Goal: Information Seeking & Learning: Learn about a topic

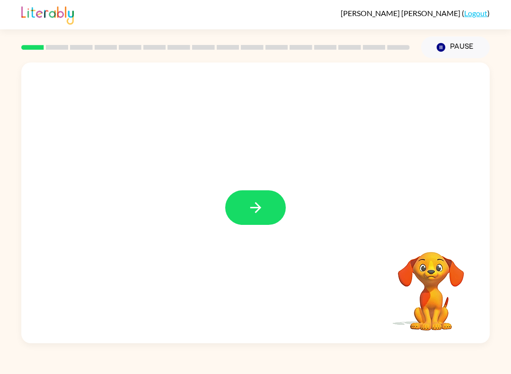
click at [252, 195] on button "button" at bounding box center [255, 207] width 61 height 35
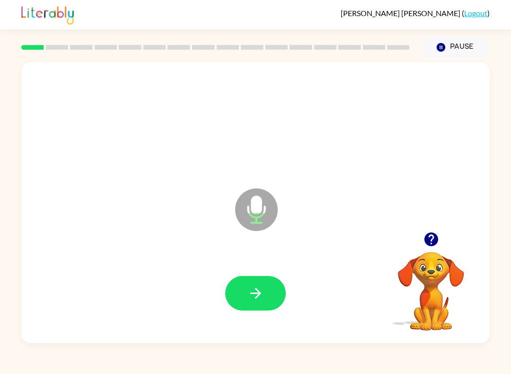
click at [259, 286] on icon "button" at bounding box center [256, 293] width 17 height 17
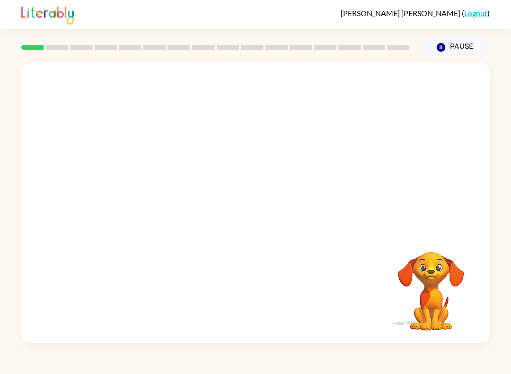
click at [454, 49] on button "Pause Pause" at bounding box center [455, 47] width 69 height 22
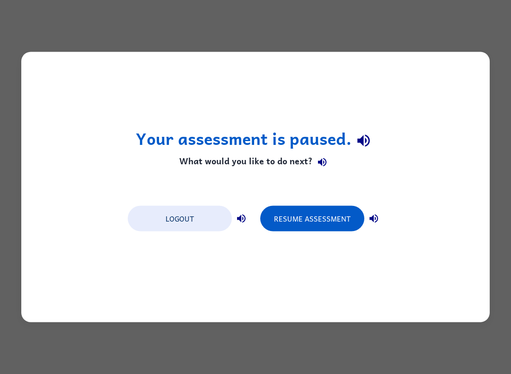
click at [199, 219] on button "Logout" at bounding box center [180, 219] width 104 height 26
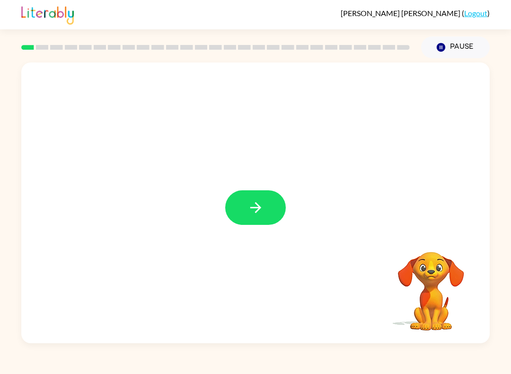
click at [257, 195] on button "button" at bounding box center [255, 207] width 61 height 35
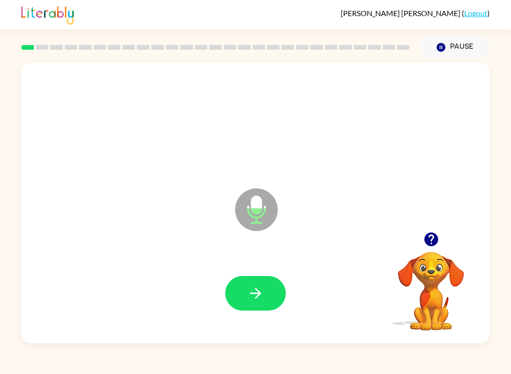
click at [246, 304] on button "button" at bounding box center [255, 293] width 61 height 35
click at [250, 285] on button "button" at bounding box center [255, 293] width 61 height 35
click at [258, 297] on icon "button" at bounding box center [256, 293] width 17 height 17
click at [263, 281] on button "button" at bounding box center [255, 293] width 61 height 35
click at [259, 292] on icon "button" at bounding box center [255, 293] width 11 height 11
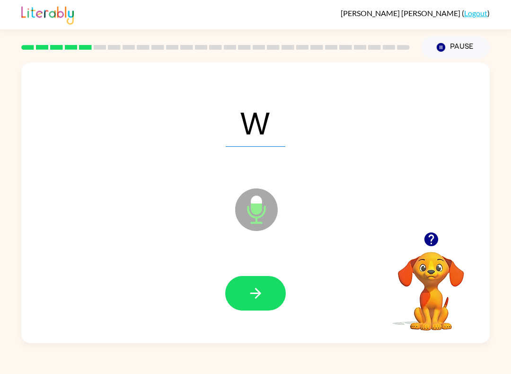
click at [445, 45] on icon "Pause" at bounding box center [441, 47] width 10 height 10
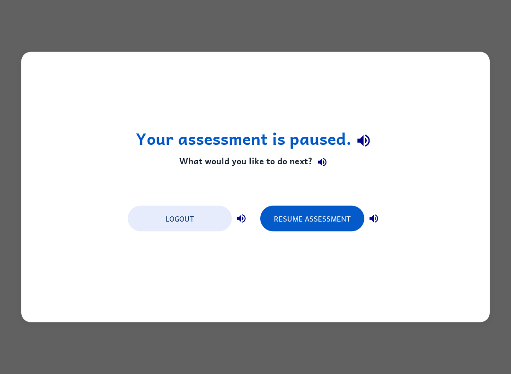
click at [319, 216] on button "Resume Assessment" at bounding box center [312, 219] width 104 height 26
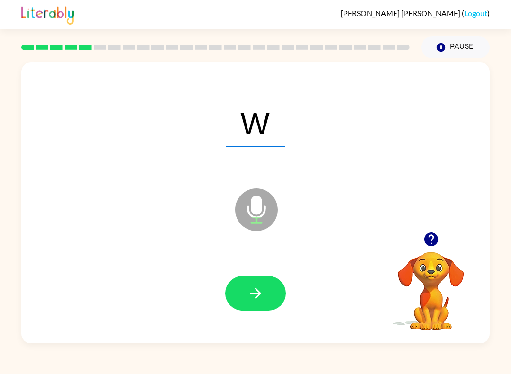
click at [262, 297] on icon "button" at bounding box center [256, 293] width 17 height 17
click at [250, 297] on icon "button" at bounding box center [256, 293] width 17 height 17
click at [257, 305] on button "button" at bounding box center [255, 293] width 61 height 35
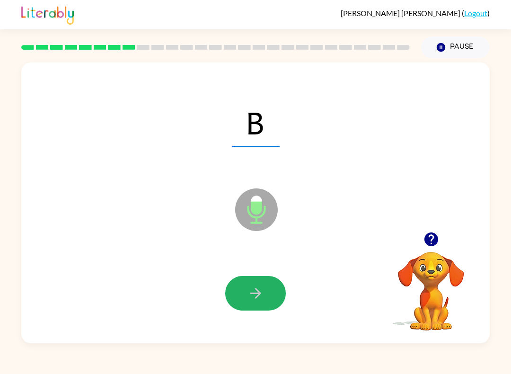
click at [263, 292] on icon "button" at bounding box center [256, 293] width 17 height 17
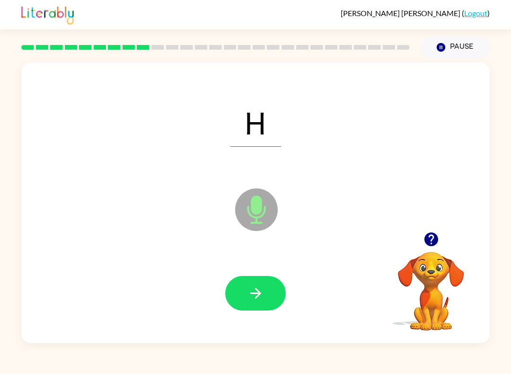
click at [258, 291] on icon "button" at bounding box center [255, 293] width 11 height 11
click at [252, 284] on button "button" at bounding box center [255, 293] width 61 height 35
click at [235, 286] on button "button" at bounding box center [255, 293] width 61 height 35
click at [244, 297] on button "button" at bounding box center [255, 293] width 61 height 35
click at [261, 285] on button "button" at bounding box center [255, 293] width 61 height 35
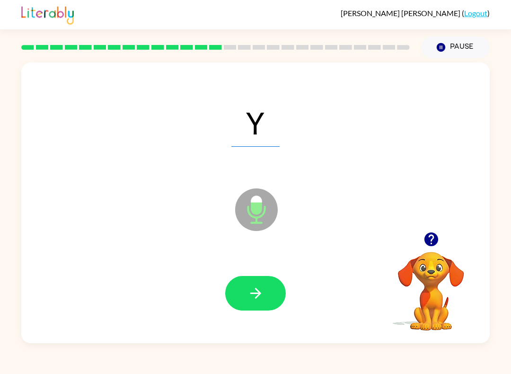
click at [257, 298] on icon "button" at bounding box center [255, 293] width 11 height 11
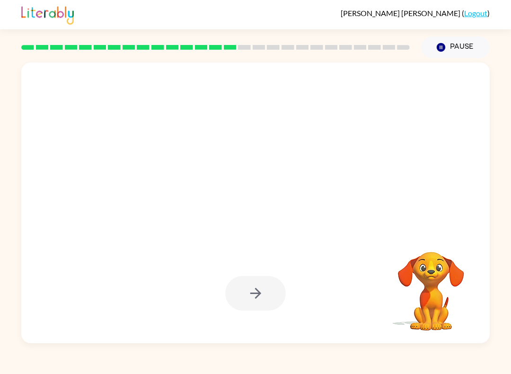
click at [453, 52] on button "Pause Pause" at bounding box center [455, 47] width 69 height 22
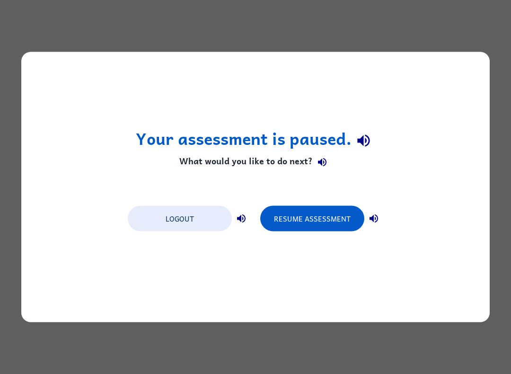
click at [326, 215] on button "Resume Assessment" at bounding box center [312, 219] width 104 height 26
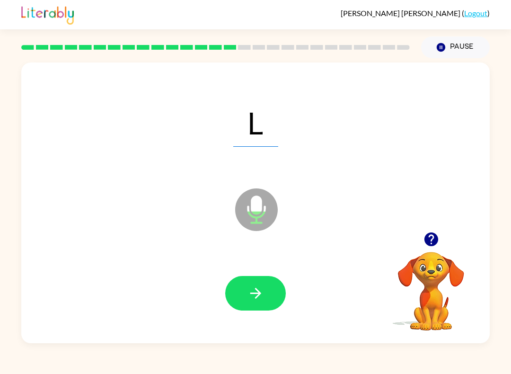
click at [226, 298] on button "button" at bounding box center [255, 293] width 61 height 35
click at [254, 287] on icon "button" at bounding box center [256, 293] width 17 height 17
click at [257, 278] on button "button" at bounding box center [255, 293] width 61 height 35
click at [249, 289] on icon "button" at bounding box center [256, 293] width 17 height 17
click at [250, 288] on icon "button" at bounding box center [256, 293] width 17 height 17
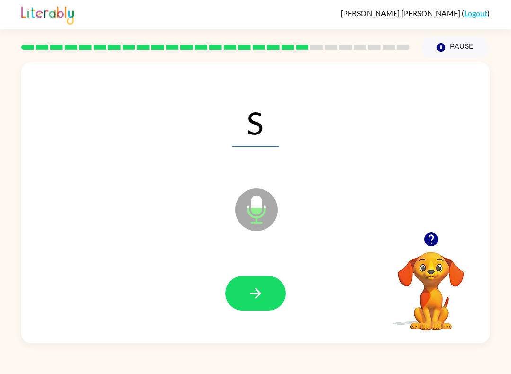
click at [259, 299] on icon "button" at bounding box center [256, 293] width 17 height 17
click at [240, 311] on button "button" at bounding box center [255, 293] width 61 height 35
click at [252, 291] on icon "button" at bounding box center [256, 293] width 17 height 17
click at [253, 308] on button "button" at bounding box center [255, 293] width 61 height 35
click at [262, 262] on div at bounding box center [256, 293] width 450 height 81
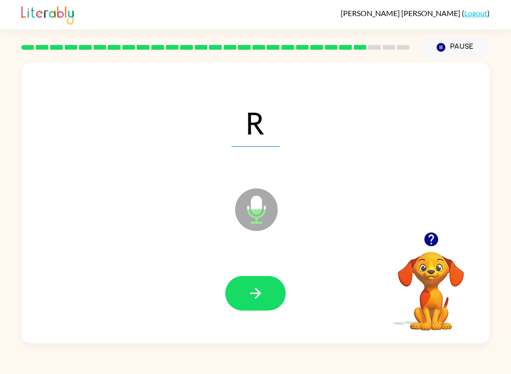
click at [252, 296] on icon "button" at bounding box center [256, 293] width 17 height 17
click at [251, 291] on icon "button" at bounding box center [256, 293] width 17 height 17
click at [247, 297] on button "button" at bounding box center [255, 293] width 61 height 35
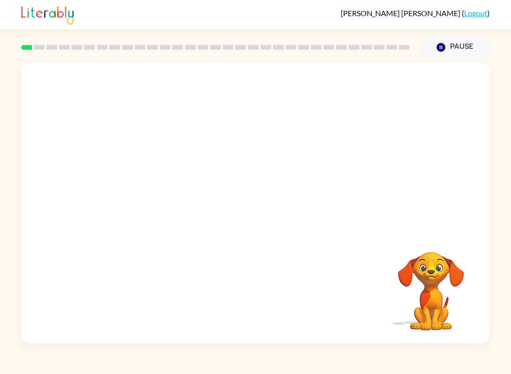
click at [458, 47] on button "Pause Pause" at bounding box center [455, 47] width 69 height 22
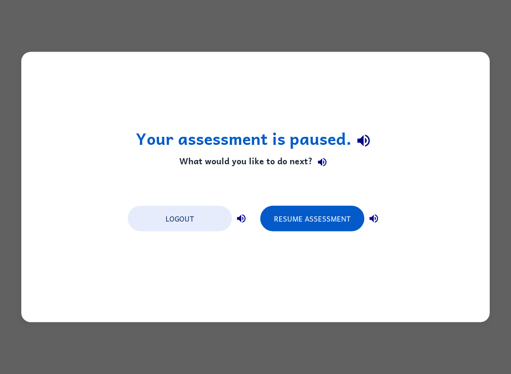
click at [202, 214] on button "Logout" at bounding box center [180, 219] width 104 height 26
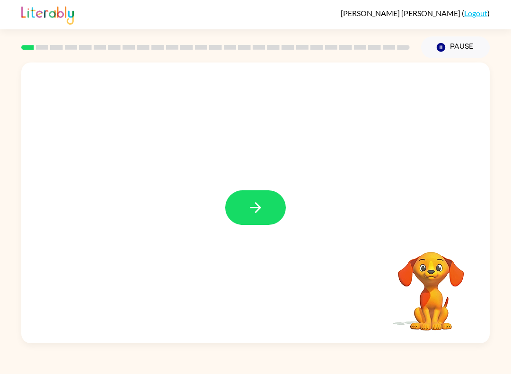
click at [276, 189] on div at bounding box center [255, 203] width 469 height 281
click at [267, 209] on button "button" at bounding box center [255, 207] width 61 height 35
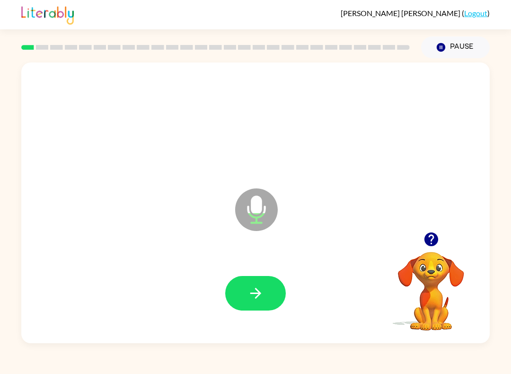
click at [266, 293] on button "button" at bounding box center [255, 293] width 61 height 35
click at [243, 286] on button "button" at bounding box center [255, 293] width 61 height 35
click at [253, 285] on button "button" at bounding box center [255, 293] width 61 height 35
click at [255, 305] on button "button" at bounding box center [255, 293] width 61 height 35
click at [247, 283] on button "button" at bounding box center [255, 293] width 61 height 35
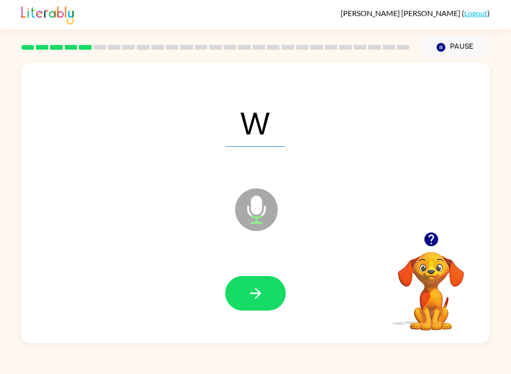
click at [245, 290] on button "button" at bounding box center [255, 293] width 61 height 35
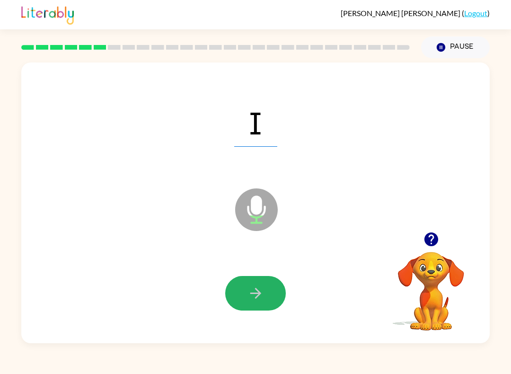
click at [243, 289] on button "button" at bounding box center [255, 293] width 61 height 35
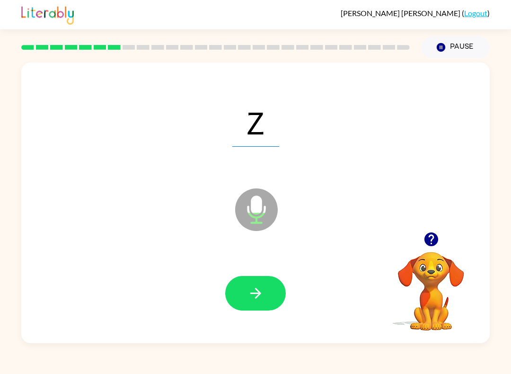
click at [254, 289] on icon "button" at bounding box center [256, 293] width 17 height 17
click at [250, 292] on icon "button" at bounding box center [256, 293] width 17 height 17
click at [256, 289] on icon "button" at bounding box center [255, 293] width 11 height 11
click at [253, 289] on icon "button" at bounding box center [256, 293] width 17 height 17
click at [252, 299] on icon "button" at bounding box center [256, 293] width 17 height 17
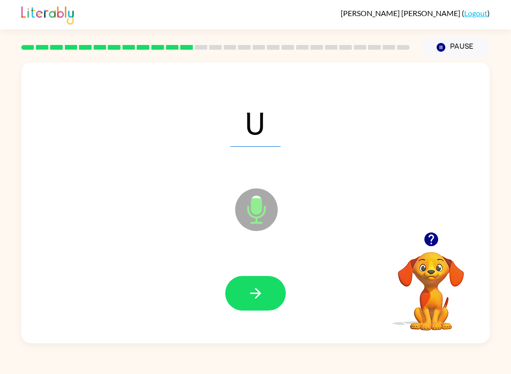
click at [266, 301] on button "button" at bounding box center [255, 293] width 61 height 35
click at [249, 293] on icon "button" at bounding box center [256, 293] width 17 height 17
click at [258, 286] on icon "button" at bounding box center [256, 293] width 17 height 17
click at [253, 291] on icon "button" at bounding box center [256, 293] width 17 height 17
click at [259, 292] on icon "button" at bounding box center [255, 293] width 11 height 11
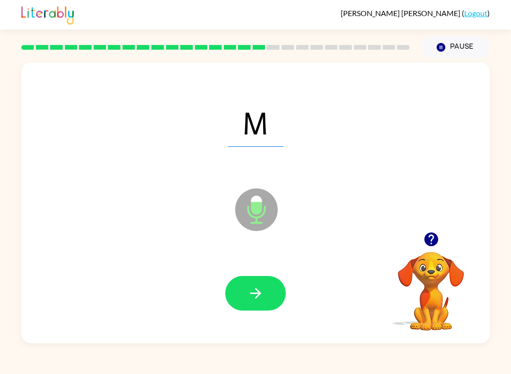
click at [243, 286] on button "button" at bounding box center [255, 293] width 61 height 35
click at [236, 275] on div at bounding box center [256, 293] width 450 height 81
click at [252, 285] on button "button" at bounding box center [255, 293] width 61 height 35
click at [254, 292] on icon "button" at bounding box center [256, 293] width 17 height 17
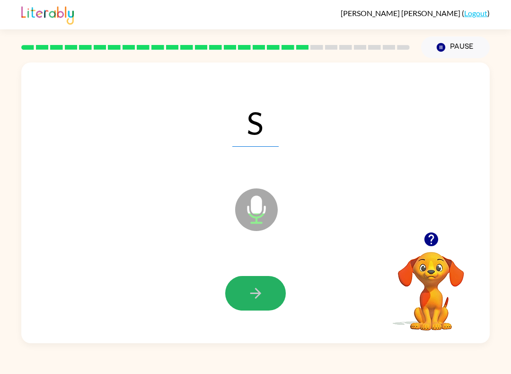
click at [259, 293] on icon "button" at bounding box center [255, 293] width 11 height 11
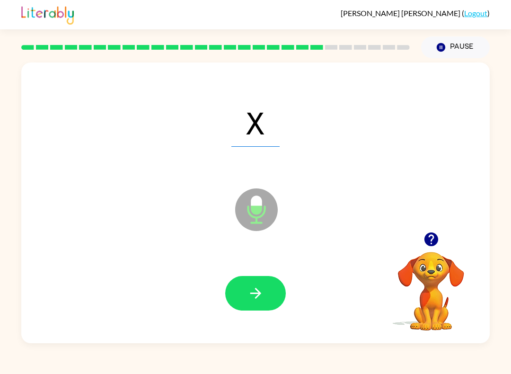
click at [246, 272] on div at bounding box center [256, 293] width 450 height 81
click at [262, 299] on icon "button" at bounding box center [256, 293] width 17 height 17
click at [259, 294] on icon "button" at bounding box center [255, 293] width 11 height 11
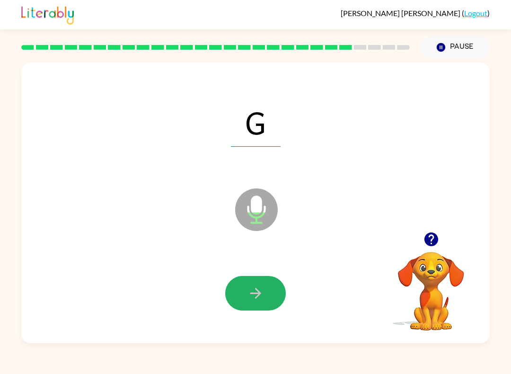
click at [263, 289] on icon "button" at bounding box center [256, 293] width 17 height 17
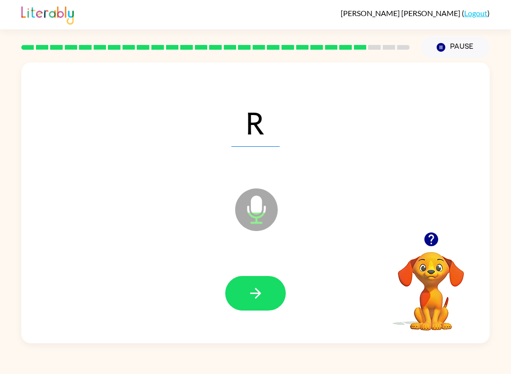
click at [246, 291] on button "button" at bounding box center [255, 293] width 61 height 35
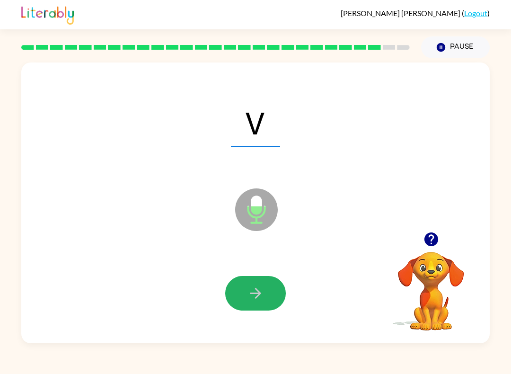
click at [253, 296] on icon "button" at bounding box center [256, 293] width 17 height 17
click at [267, 299] on button "button" at bounding box center [255, 293] width 61 height 35
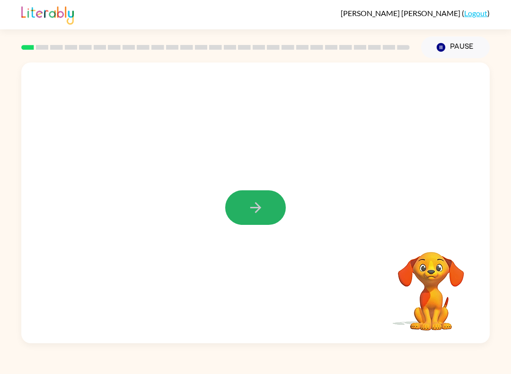
click at [264, 207] on button "button" at bounding box center [255, 207] width 61 height 35
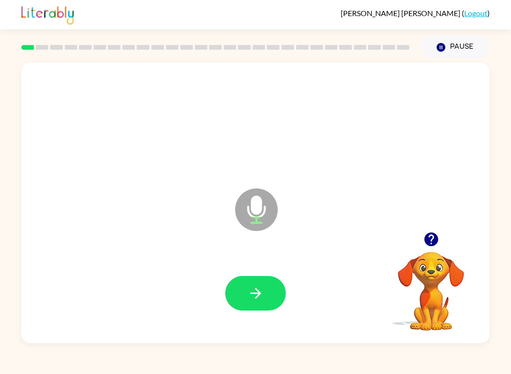
click at [260, 289] on icon "button" at bounding box center [256, 293] width 17 height 17
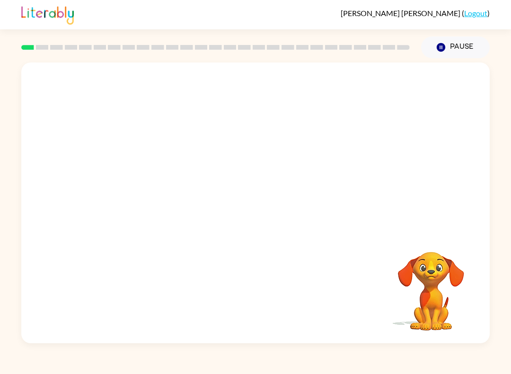
click at [456, 44] on button "Pause Pause" at bounding box center [455, 47] width 69 height 22
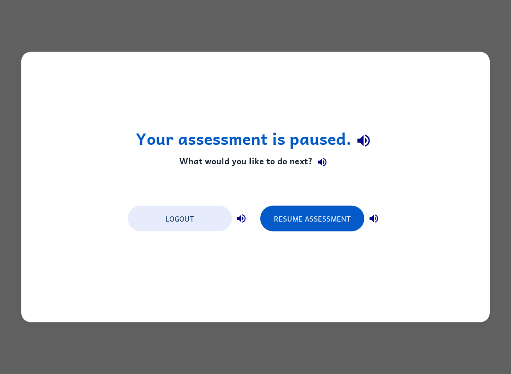
click at [304, 222] on button "Resume Assessment" at bounding box center [312, 219] width 104 height 26
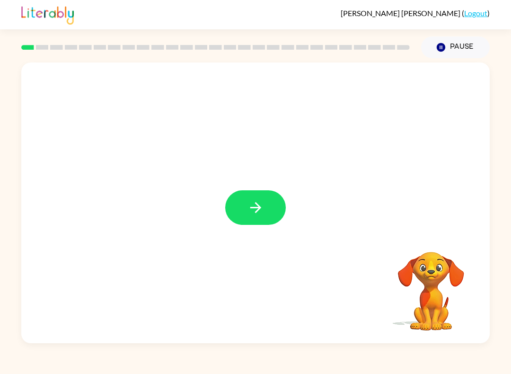
click at [263, 207] on icon "button" at bounding box center [256, 207] width 17 height 17
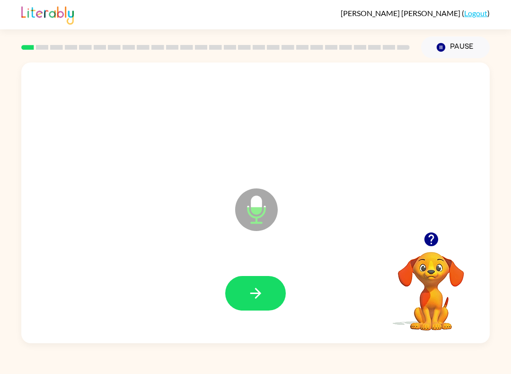
click at [253, 277] on button "button" at bounding box center [255, 293] width 61 height 35
click at [260, 294] on icon "button" at bounding box center [255, 293] width 11 height 11
click at [260, 289] on icon "button" at bounding box center [256, 293] width 17 height 17
click at [262, 287] on icon "button" at bounding box center [256, 293] width 17 height 17
click at [263, 288] on icon "button" at bounding box center [256, 293] width 17 height 17
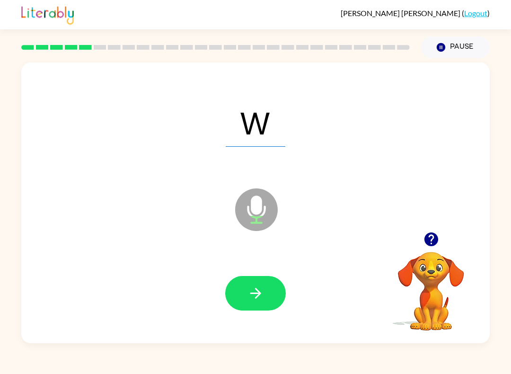
click at [263, 289] on icon "button" at bounding box center [256, 293] width 17 height 17
click at [265, 291] on button "button" at bounding box center [255, 293] width 61 height 35
click at [267, 290] on button "button" at bounding box center [255, 293] width 61 height 35
click at [266, 290] on button "button" at bounding box center [255, 293] width 61 height 35
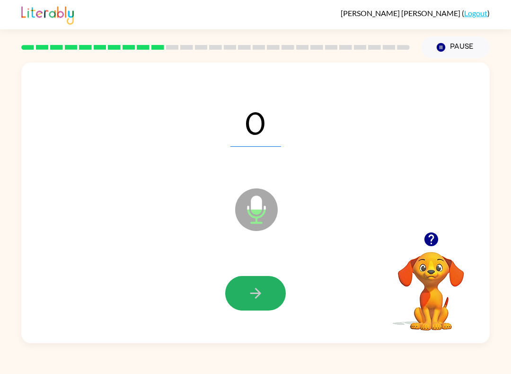
click at [269, 289] on button "button" at bounding box center [255, 293] width 61 height 35
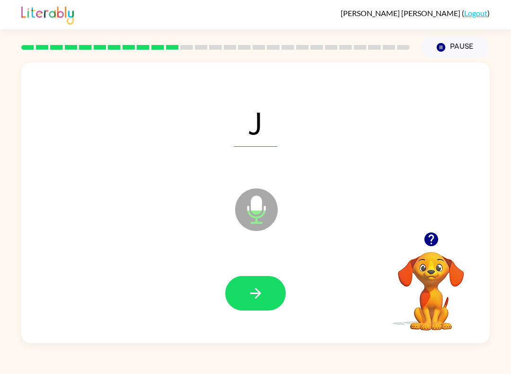
click at [268, 287] on button "button" at bounding box center [255, 293] width 61 height 35
click at [267, 288] on button "button" at bounding box center [255, 293] width 61 height 35
click at [268, 288] on button "button" at bounding box center [255, 293] width 61 height 35
click at [268, 294] on button "button" at bounding box center [255, 293] width 61 height 35
click at [261, 293] on icon "button" at bounding box center [256, 293] width 17 height 17
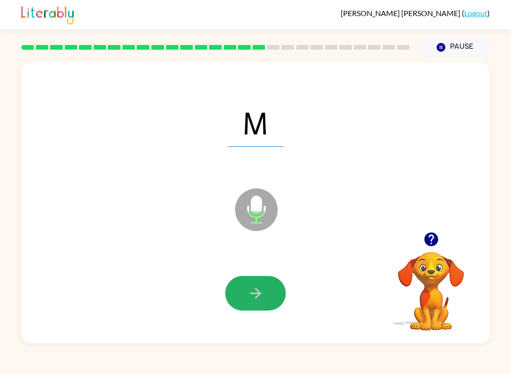
click at [264, 292] on icon "button" at bounding box center [256, 293] width 17 height 17
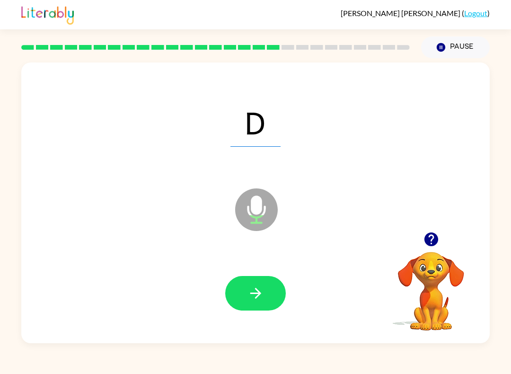
click at [265, 297] on button "button" at bounding box center [255, 293] width 61 height 35
click at [265, 289] on button "button" at bounding box center [255, 293] width 61 height 35
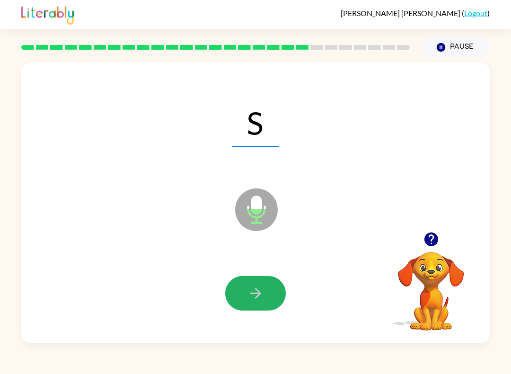
click at [268, 293] on button "button" at bounding box center [255, 293] width 61 height 35
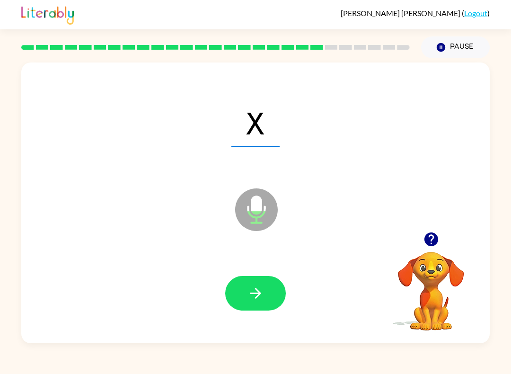
click at [266, 291] on button "button" at bounding box center [255, 293] width 61 height 35
click at [266, 287] on button "button" at bounding box center [255, 293] width 61 height 35
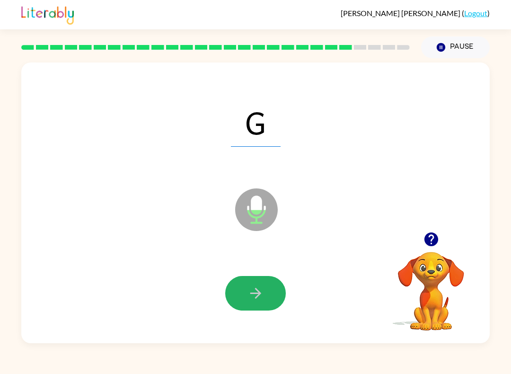
click at [267, 291] on button "button" at bounding box center [255, 293] width 61 height 35
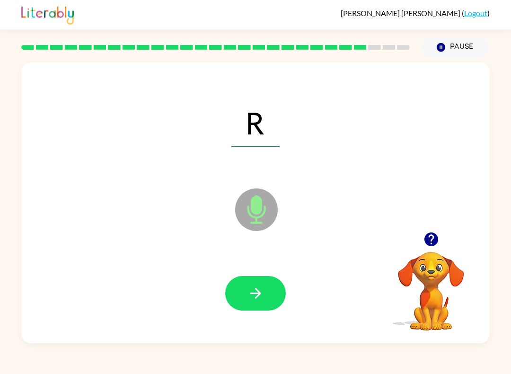
click at [264, 290] on button "button" at bounding box center [255, 293] width 61 height 35
click at [266, 290] on button "button" at bounding box center [255, 293] width 61 height 35
click at [266, 285] on button "button" at bounding box center [255, 293] width 61 height 35
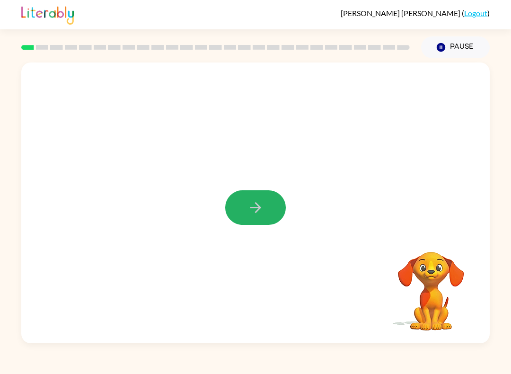
click at [250, 208] on icon "button" at bounding box center [256, 207] width 17 height 17
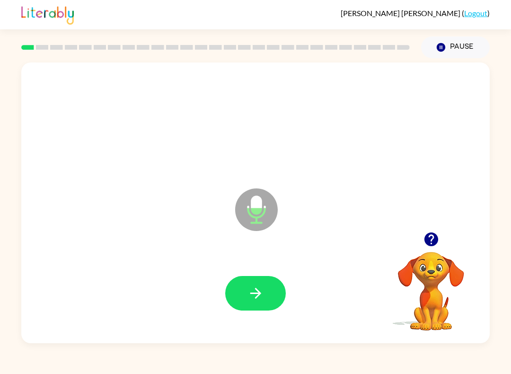
click at [244, 286] on button "button" at bounding box center [255, 293] width 61 height 35
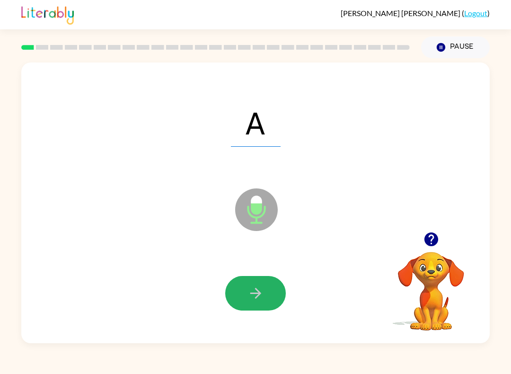
click at [252, 293] on icon "button" at bounding box center [256, 293] width 17 height 17
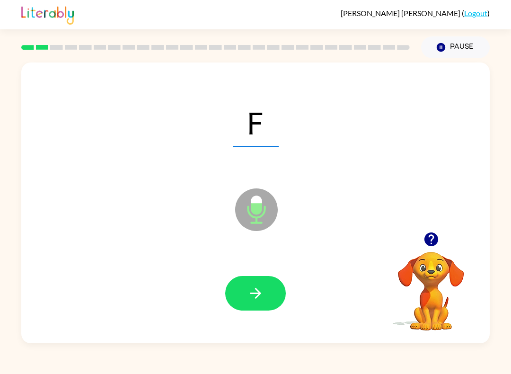
click at [262, 295] on icon "button" at bounding box center [256, 293] width 17 height 17
click at [271, 291] on button "button" at bounding box center [255, 293] width 61 height 35
click at [271, 296] on button "button" at bounding box center [255, 293] width 61 height 35
click at [272, 296] on button "button" at bounding box center [255, 293] width 61 height 35
click at [272, 297] on button "button" at bounding box center [255, 293] width 61 height 35
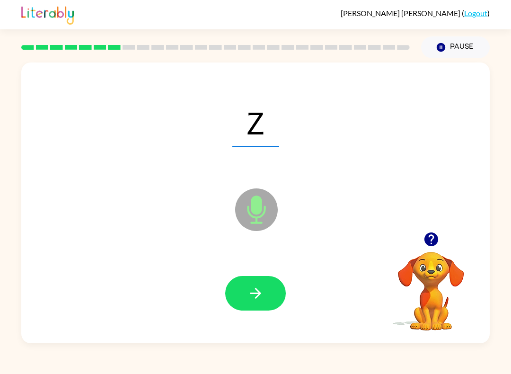
click at [272, 295] on button "button" at bounding box center [255, 293] width 61 height 35
click at [272, 291] on button "button" at bounding box center [255, 293] width 61 height 35
click at [269, 295] on button "button" at bounding box center [255, 293] width 61 height 35
click at [271, 294] on button "button" at bounding box center [255, 293] width 61 height 35
click at [268, 292] on button "button" at bounding box center [255, 293] width 61 height 35
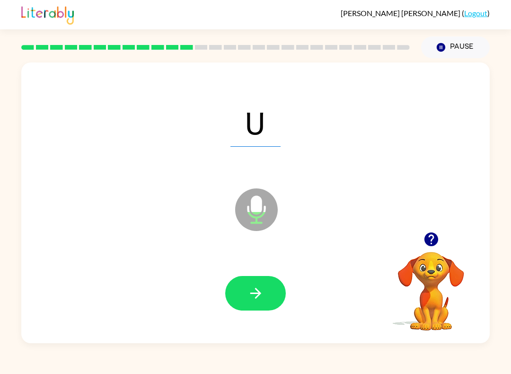
click at [270, 293] on button "button" at bounding box center [255, 293] width 61 height 35
click at [263, 294] on icon "button" at bounding box center [256, 293] width 17 height 17
click at [264, 296] on button "button" at bounding box center [255, 293] width 61 height 35
click at [272, 289] on button "button" at bounding box center [255, 293] width 61 height 35
click at [261, 295] on icon "button" at bounding box center [256, 293] width 17 height 17
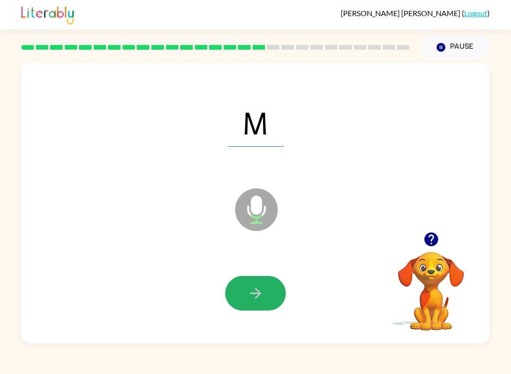
click at [270, 289] on button "button" at bounding box center [255, 293] width 61 height 35
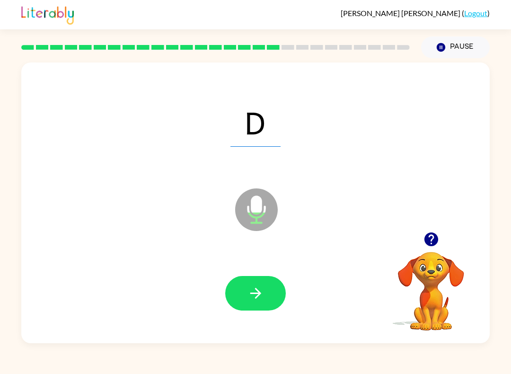
click at [258, 298] on icon "button" at bounding box center [256, 293] width 17 height 17
click at [253, 289] on icon "button" at bounding box center [256, 293] width 17 height 17
click at [275, 291] on button "button" at bounding box center [255, 293] width 61 height 35
click at [262, 289] on icon "button" at bounding box center [256, 293] width 17 height 17
click at [256, 281] on button "button" at bounding box center [255, 293] width 61 height 35
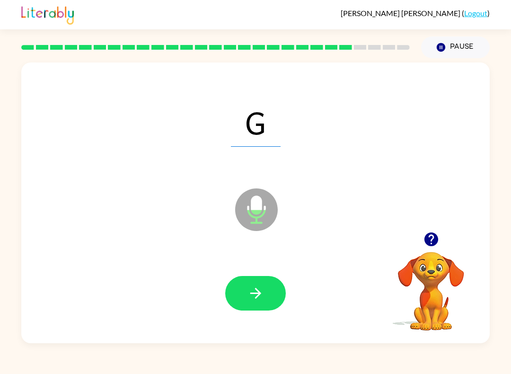
click at [262, 290] on icon "button" at bounding box center [256, 293] width 17 height 17
click at [254, 294] on icon "button" at bounding box center [255, 293] width 11 height 11
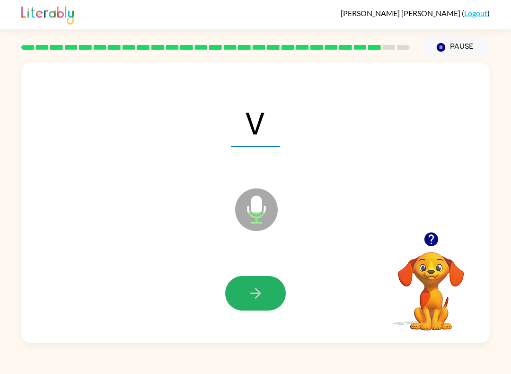
click at [262, 291] on icon "button" at bounding box center [256, 293] width 17 height 17
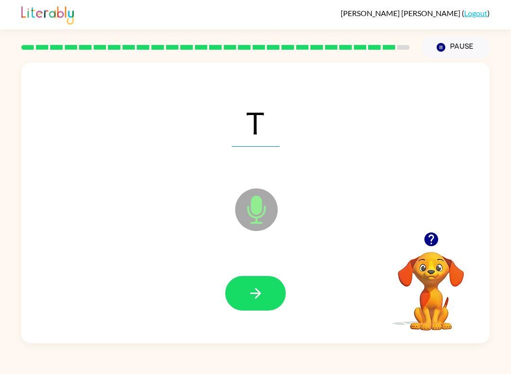
click at [261, 293] on icon "button" at bounding box center [256, 293] width 17 height 17
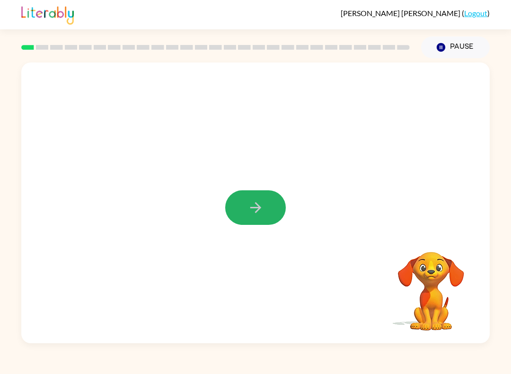
click at [251, 221] on button "button" at bounding box center [255, 207] width 61 height 35
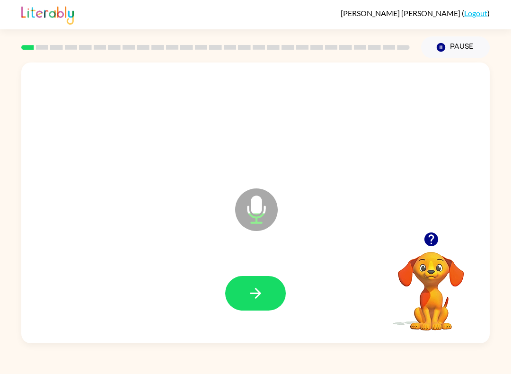
click at [259, 291] on icon "button" at bounding box center [256, 293] width 17 height 17
click at [267, 291] on button "button" at bounding box center [255, 293] width 61 height 35
click at [264, 293] on button "button" at bounding box center [255, 293] width 61 height 35
click at [261, 296] on icon "button" at bounding box center [256, 293] width 17 height 17
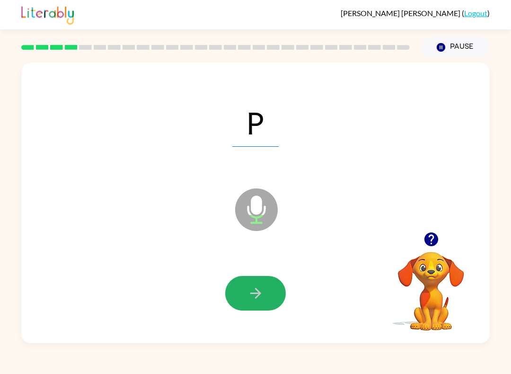
click at [267, 293] on button "button" at bounding box center [255, 293] width 61 height 35
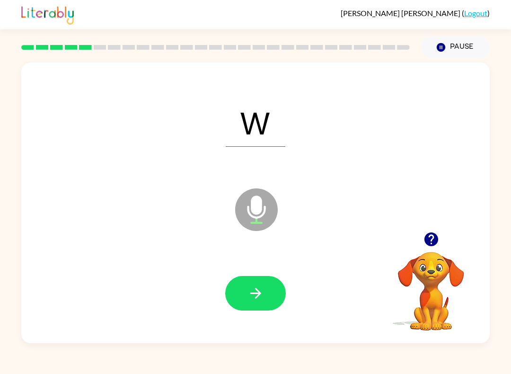
click at [261, 293] on icon "button" at bounding box center [256, 293] width 17 height 17
click at [263, 293] on icon "button" at bounding box center [256, 293] width 17 height 17
click at [261, 296] on icon "button" at bounding box center [256, 293] width 17 height 17
click at [267, 294] on button "button" at bounding box center [255, 293] width 61 height 35
click at [266, 295] on button "button" at bounding box center [255, 293] width 61 height 35
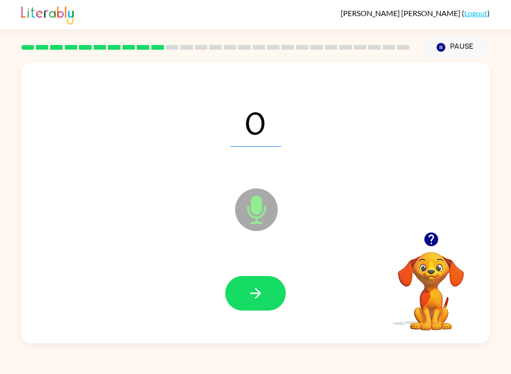
click at [259, 298] on icon "button" at bounding box center [256, 293] width 17 height 17
click at [258, 299] on icon "button" at bounding box center [256, 293] width 17 height 17
click at [260, 299] on icon "button" at bounding box center [256, 293] width 17 height 17
click at [261, 298] on icon "button" at bounding box center [256, 293] width 17 height 17
click at [262, 298] on icon "button" at bounding box center [256, 293] width 17 height 17
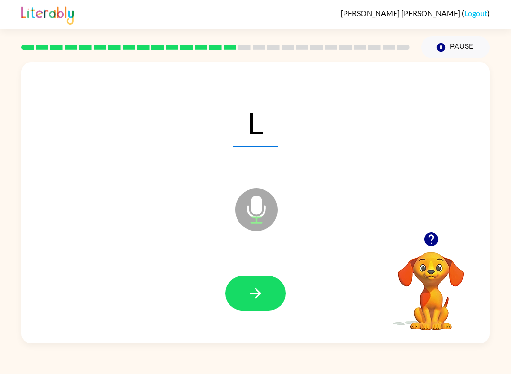
click at [262, 297] on icon "button" at bounding box center [256, 293] width 17 height 17
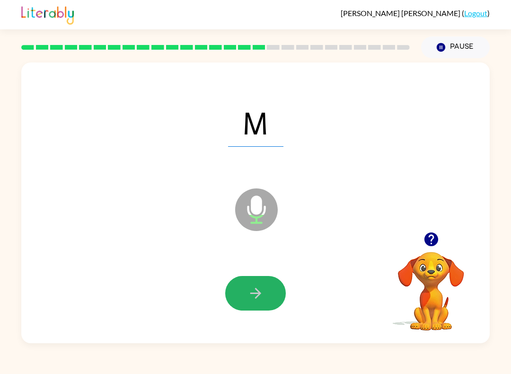
click at [262, 297] on icon "button" at bounding box center [256, 293] width 17 height 17
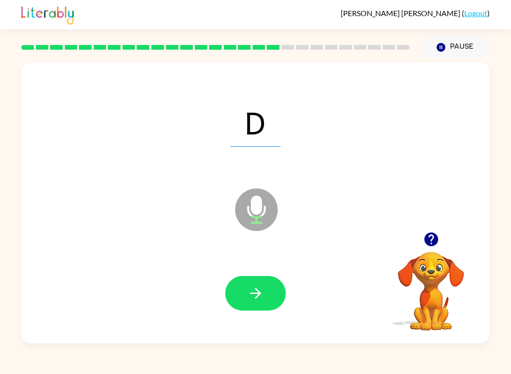
click at [263, 298] on icon "button" at bounding box center [256, 293] width 17 height 17
click at [263, 296] on icon "button" at bounding box center [256, 293] width 17 height 17
click at [262, 297] on icon "button" at bounding box center [256, 293] width 17 height 17
click at [264, 297] on icon "button" at bounding box center [256, 293] width 17 height 17
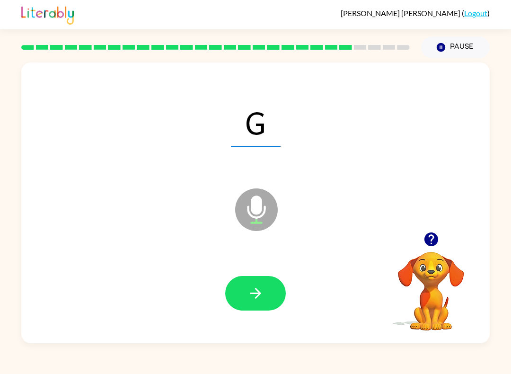
click at [264, 297] on button "button" at bounding box center [255, 293] width 61 height 35
click at [266, 297] on button "button" at bounding box center [255, 293] width 61 height 35
click at [265, 297] on button "button" at bounding box center [255, 293] width 61 height 35
click at [266, 297] on button "button" at bounding box center [255, 293] width 61 height 35
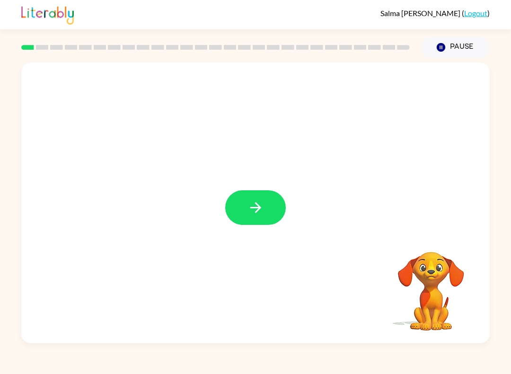
click at [250, 192] on button "button" at bounding box center [255, 207] width 61 height 35
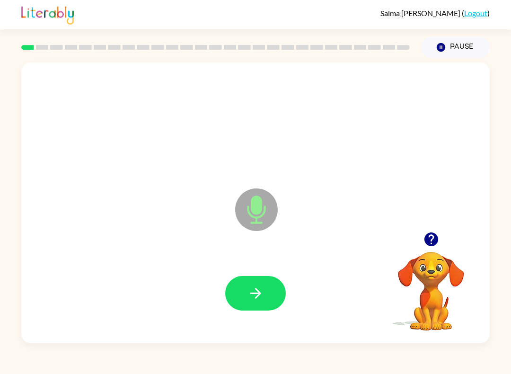
click at [253, 294] on icon "button" at bounding box center [255, 293] width 11 height 11
click at [251, 295] on icon "button" at bounding box center [256, 293] width 17 height 17
click at [264, 282] on button "button" at bounding box center [255, 293] width 61 height 35
click at [253, 287] on icon "button" at bounding box center [256, 293] width 17 height 17
click at [235, 291] on button "button" at bounding box center [255, 293] width 61 height 35
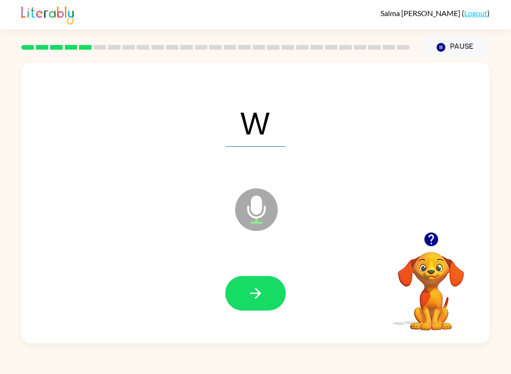
click at [241, 289] on button "button" at bounding box center [255, 293] width 61 height 35
click at [236, 293] on button "button" at bounding box center [255, 293] width 61 height 35
click at [238, 285] on button "button" at bounding box center [255, 293] width 61 height 35
click at [257, 289] on icon "button" at bounding box center [256, 293] width 17 height 17
click at [254, 288] on icon "button" at bounding box center [256, 293] width 17 height 17
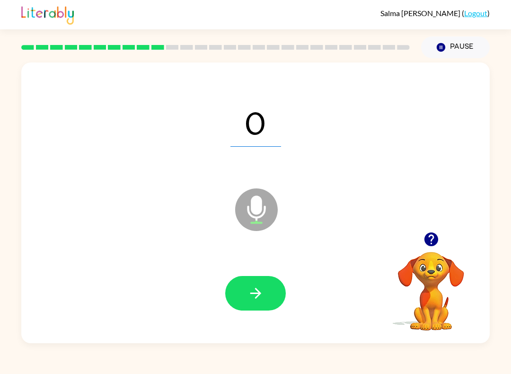
click at [252, 292] on icon "button" at bounding box center [256, 293] width 17 height 17
click at [259, 308] on button "button" at bounding box center [255, 293] width 61 height 35
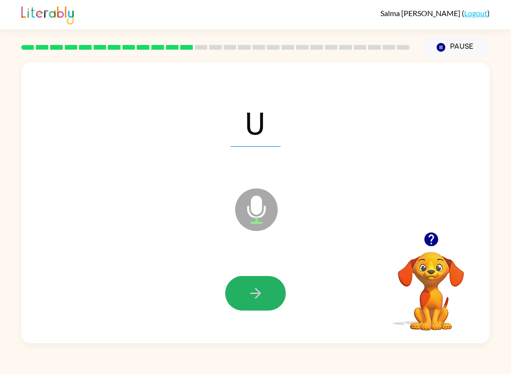
click at [251, 290] on icon "button" at bounding box center [256, 293] width 17 height 17
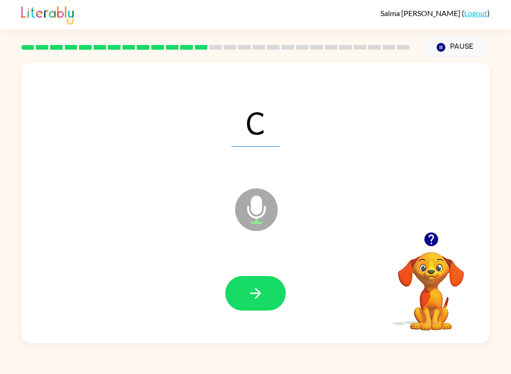
click at [232, 292] on button "button" at bounding box center [255, 293] width 61 height 35
click at [244, 300] on button "button" at bounding box center [255, 293] width 61 height 35
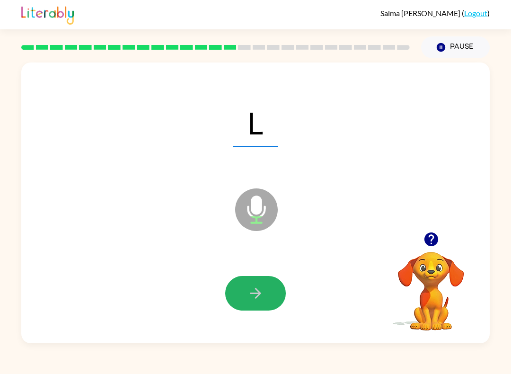
click at [263, 286] on icon "button" at bounding box center [256, 293] width 17 height 17
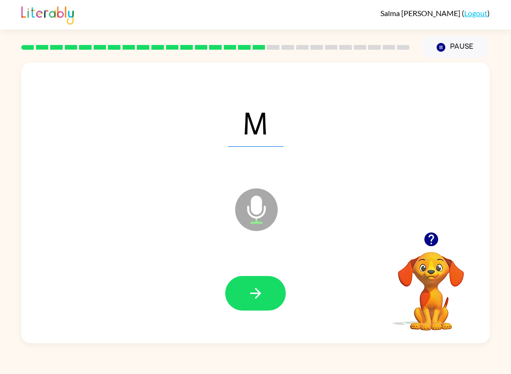
click at [241, 288] on button "button" at bounding box center [255, 293] width 61 height 35
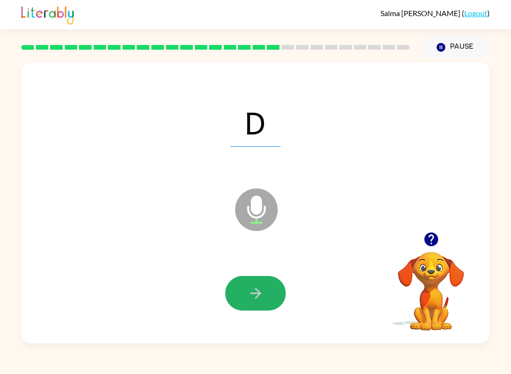
click at [259, 296] on icon "button" at bounding box center [256, 293] width 17 height 17
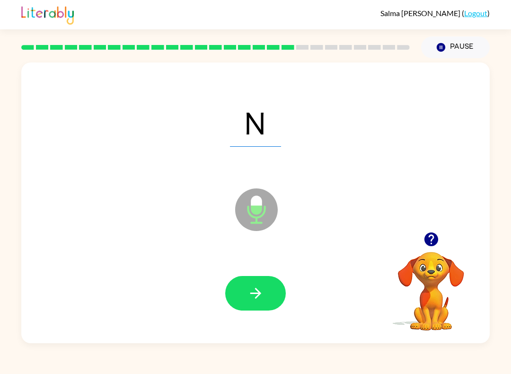
click at [260, 305] on button "button" at bounding box center [255, 293] width 61 height 35
click at [255, 301] on icon "button" at bounding box center [256, 293] width 17 height 17
click at [250, 290] on icon "button" at bounding box center [256, 293] width 17 height 17
click at [251, 294] on icon "button" at bounding box center [255, 293] width 11 height 11
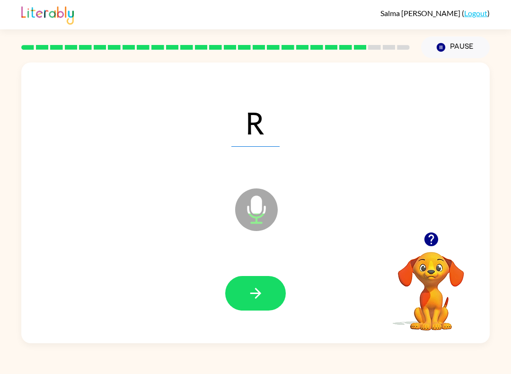
click at [265, 292] on button "button" at bounding box center [255, 293] width 61 height 35
click at [279, 294] on button "button" at bounding box center [255, 293] width 61 height 35
click at [244, 297] on button "button" at bounding box center [255, 293] width 61 height 35
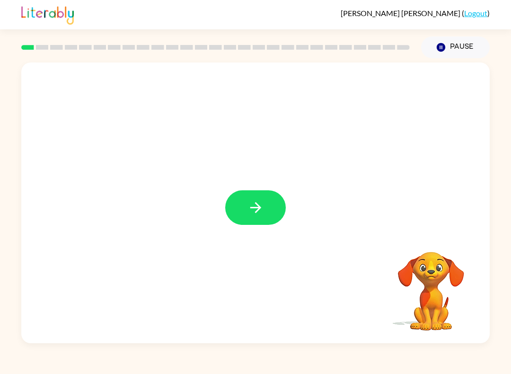
click at [254, 198] on button "button" at bounding box center [255, 207] width 61 height 35
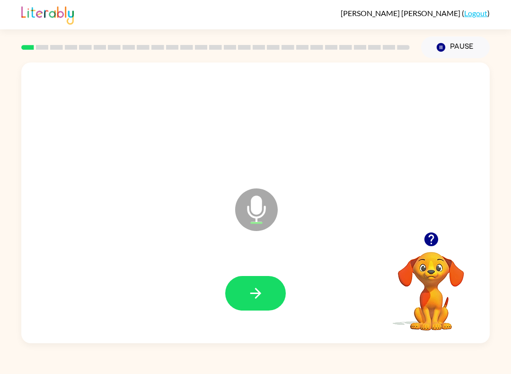
click at [238, 290] on button "button" at bounding box center [255, 293] width 61 height 35
click at [250, 291] on icon "button" at bounding box center [256, 293] width 17 height 17
click at [257, 300] on icon "button" at bounding box center [256, 293] width 17 height 17
click at [248, 288] on icon "button" at bounding box center [256, 293] width 17 height 17
click at [259, 293] on icon "button" at bounding box center [255, 293] width 11 height 11
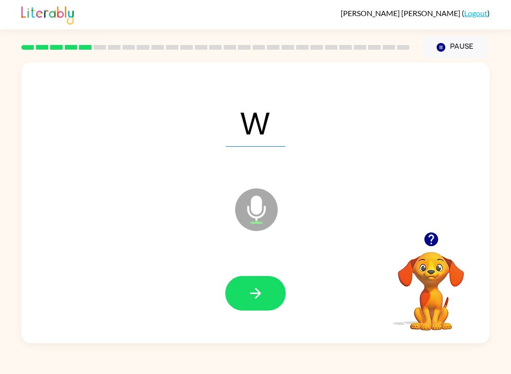
click at [251, 298] on icon "button" at bounding box center [256, 293] width 17 height 17
click at [252, 291] on icon "button" at bounding box center [256, 293] width 17 height 17
click at [243, 296] on button "button" at bounding box center [255, 293] width 61 height 35
click at [267, 295] on button "button" at bounding box center [255, 293] width 61 height 35
click at [265, 297] on button "button" at bounding box center [255, 293] width 61 height 35
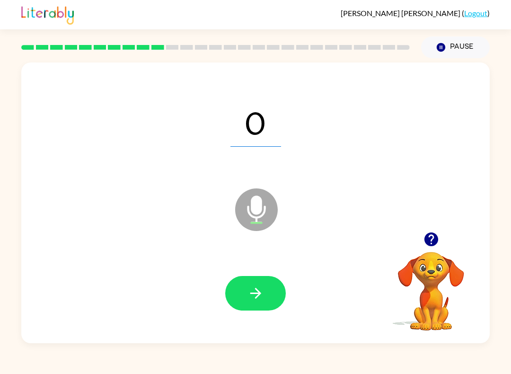
click at [270, 303] on button "button" at bounding box center [255, 293] width 61 height 35
click at [266, 289] on button "button" at bounding box center [255, 293] width 61 height 35
click at [253, 300] on icon "button" at bounding box center [256, 293] width 17 height 17
click at [263, 291] on icon "button" at bounding box center [256, 293] width 17 height 17
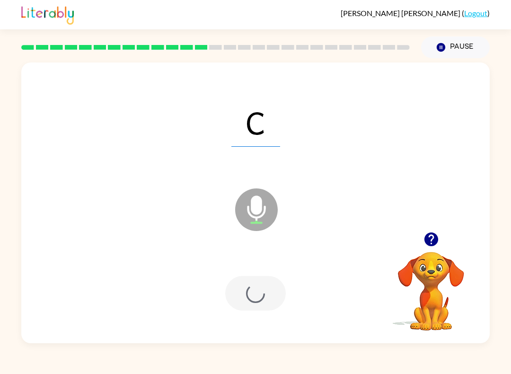
click at [253, 302] on div at bounding box center [255, 293] width 61 height 35
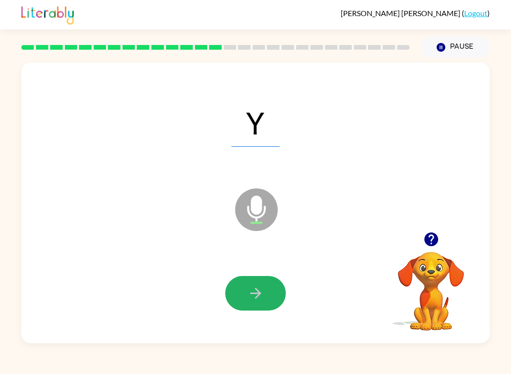
click at [255, 288] on icon "button" at bounding box center [256, 293] width 17 height 17
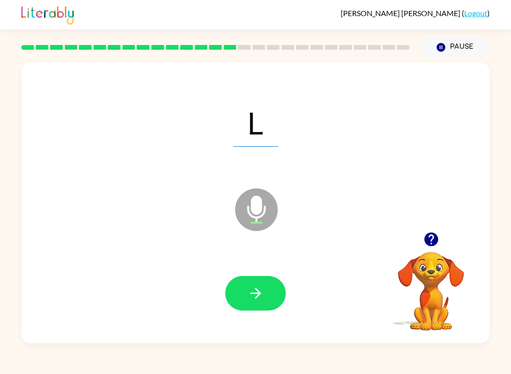
click at [253, 306] on button "button" at bounding box center [255, 293] width 61 height 35
click at [252, 295] on icon "button" at bounding box center [256, 293] width 17 height 17
click at [255, 296] on icon "button" at bounding box center [256, 293] width 17 height 17
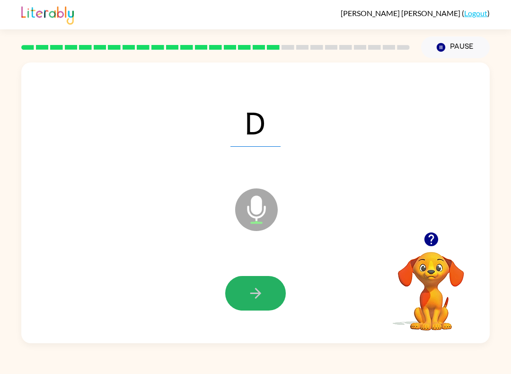
click at [249, 288] on icon "button" at bounding box center [256, 293] width 17 height 17
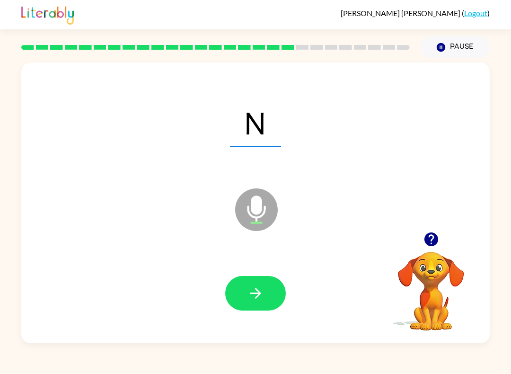
click at [254, 297] on icon "button" at bounding box center [256, 293] width 17 height 17
click at [251, 296] on icon "button" at bounding box center [256, 293] width 17 height 17
click at [252, 292] on icon "button" at bounding box center [256, 293] width 17 height 17
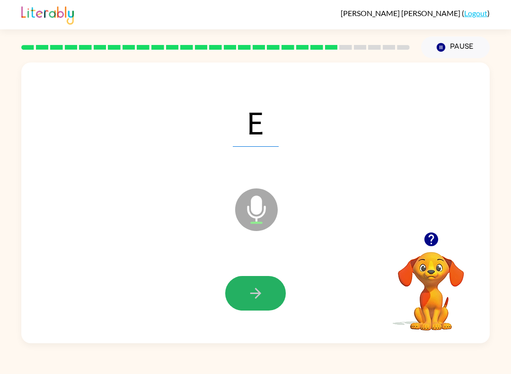
click at [261, 295] on icon "button" at bounding box center [256, 293] width 17 height 17
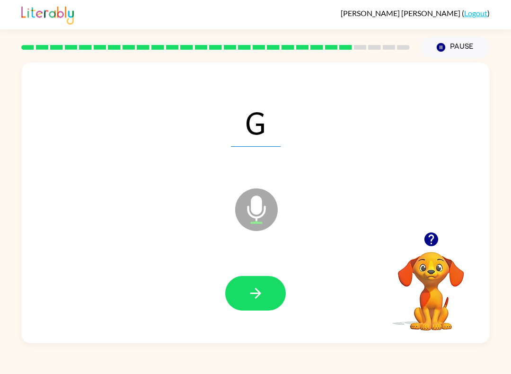
click at [258, 297] on icon "button" at bounding box center [256, 293] width 17 height 17
click at [256, 299] on icon "button" at bounding box center [256, 293] width 17 height 17
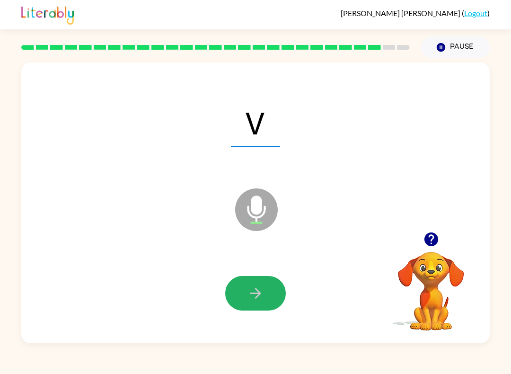
click at [262, 291] on icon "button" at bounding box center [256, 293] width 17 height 17
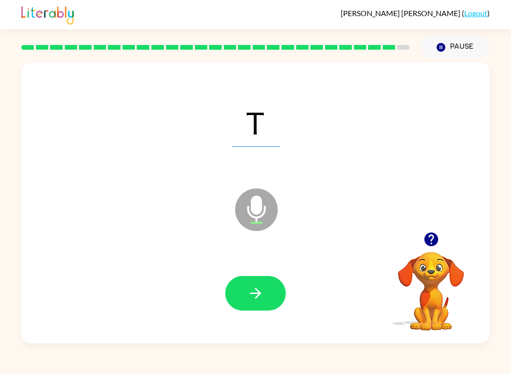
click at [253, 295] on icon "button" at bounding box center [256, 293] width 17 height 17
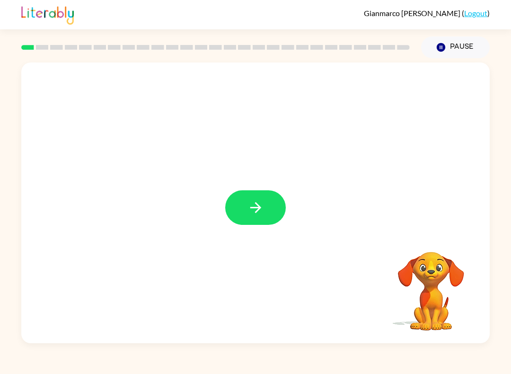
click at [256, 202] on icon "button" at bounding box center [256, 207] width 17 height 17
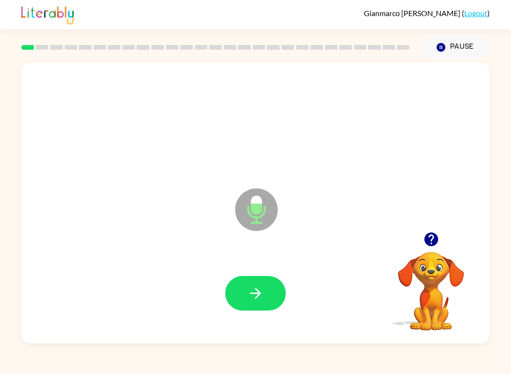
click at [256, 297] on icon "button" at bounding box center [255, 293] width 11 height 11
click at [260, 294] on icon "button" at bounding box center [255, 293] width 11 height 11
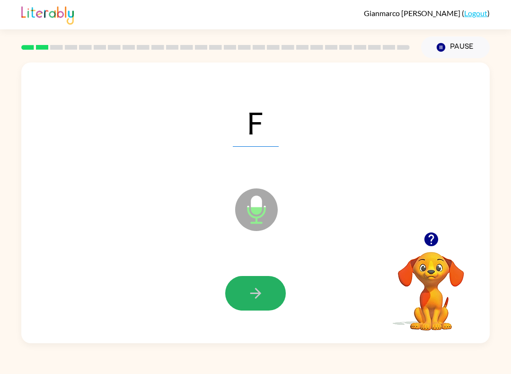
click at [259, 293] on icon "button" at bounding box center [255, 293] width 11 height 11
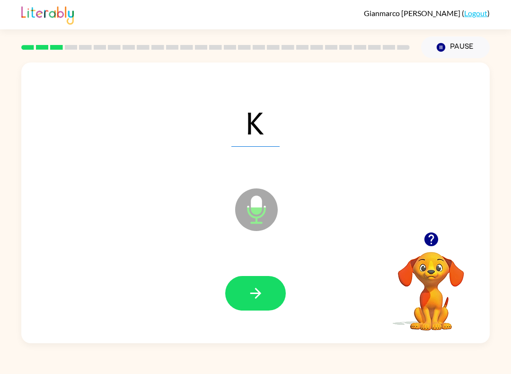
click at [257, 294] on icon "button" at bounding box center [255, 293] width 11 height 11
click at [272, 294] on button "button" at bounding box center [255, 293] width 61 height 35
click at [254, 287] on icon "button" at bounding box center [256, 293] width 17 height 17
click at [259, 292] on icon "button" at bounding box center [255, 293] width 11 height 11
click at [262, 287] on icon "button" at bounding box center [256, 293] width 17 height 17
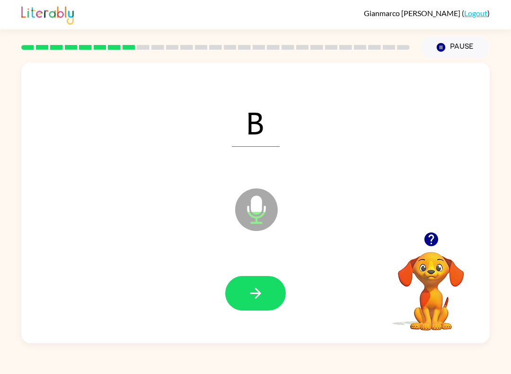
click at [263, 290] on icon "button" at bounding box center [256, 293] width 17 height 17
click at [266, 297] on button "button" at bounding box center [255, 293] width 61 height 35
click at [256, 292] on icon "button" at bounding box center [256, 293] width 17 height 17
click at [262, 288] on icon "button" at bounding box center [256, 293] width 17 height 17
click at [256, 289] on icon "button" at bounding box center [255, 293] width 11 height 11
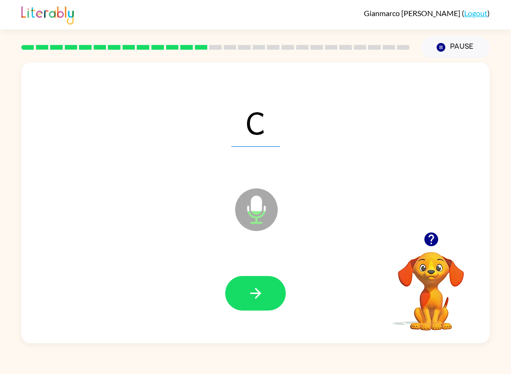
click at [265, 287] on button "button" at bounding box center [255, 293] width 61 height 35
click at [251, 293] on icon "button" at bounding box center [256, 293] width 17 height 17
click at [248, 299] on icon "button" at bounding box center [256, 293] width 17 height 17
click at [252, 287] on icon "button" at bounding box center [256, 293] width 17 height 17
click at [251, 297] on icon "button" at bounding box center [256, 293] width 17 height 17
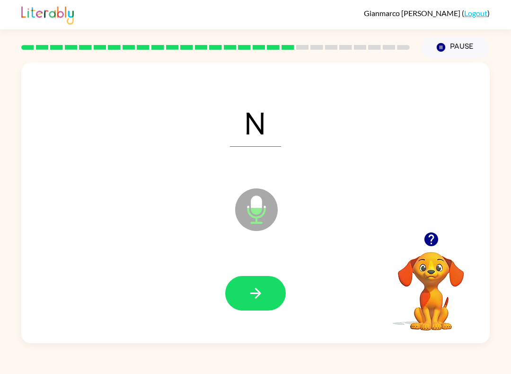
click at [249, 282] on button "button" at bounding box center [255, 293] width 61 height 35
click at [260, 288] on icon "button" at bounding box center [256, 293] width 17 height 17
click at [253, 282] on button "button" at bounding box center [255, 293] width 61 height 35
click at [253, 285] on button "button" at bounding box center [255, 293] width 61 height 35
click at [254, 290] on icon "button" at bounding box center [256, 293] width 17 height 17
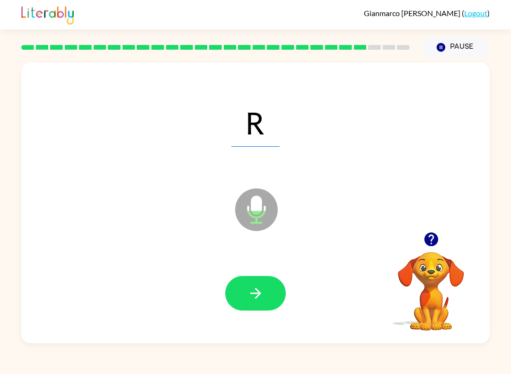
click at [250, 288] on icon "button" at bounding box center [256, 293] width 17 height 17
click at [257, 283] on button "button" at bounding box center [255, 293] width 61 height 35
click at [258, 288] on icon "button" at bounding box center [256, 293] width 17 height 17
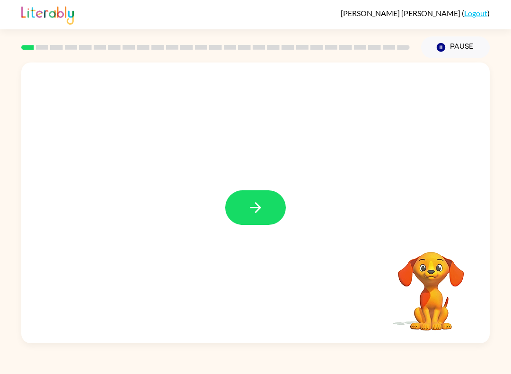
click at [255, 220] on button "button" at bounding box center [255, 207] width 61 height 35
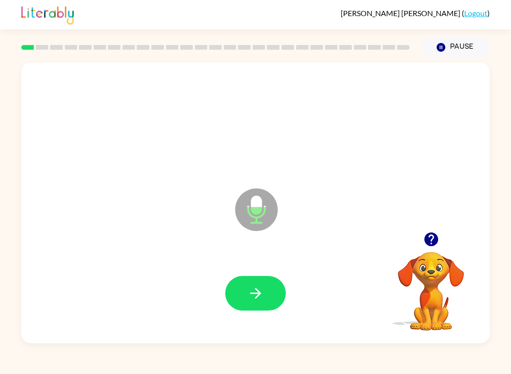
click at [255, 278] on button "button" at bounding box center [255, 293] width 61 height 35
click at [265, 294] on button "button" at bounding box center [255, 293] width 61 height 35
click at [267, 295] on button "button" at bounding box center [255, 293] width 61 height 35
click at [263, 292] on icon "button" at bounding box center [256, 293] width 17 height 17
click at [250, 288] on icon "button" at bounding box center [256, 293] width 17 height 17
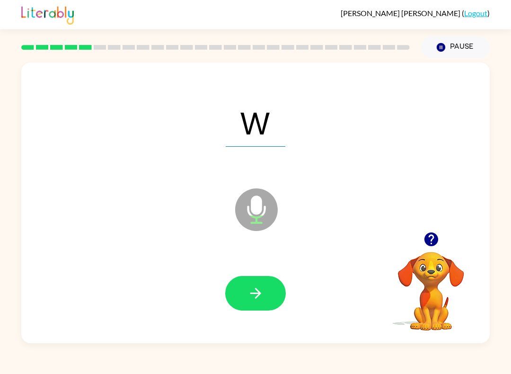
click at [257, 292] on icon "button" at bounding box center [256, 293] width 17 height 17
click at [258, 284] on button "button" at bounding box center [255, 293] width 61 height 35
click at [259, 294] on icon "button" at bounding box center [255, 293] width 11 height 11
click at [259, 292] on icon "button" at bounding box center [255, 293] width 11 height 11
click at [267, 290] on button "button" at bounding box center [255, 293] width 61 height 35
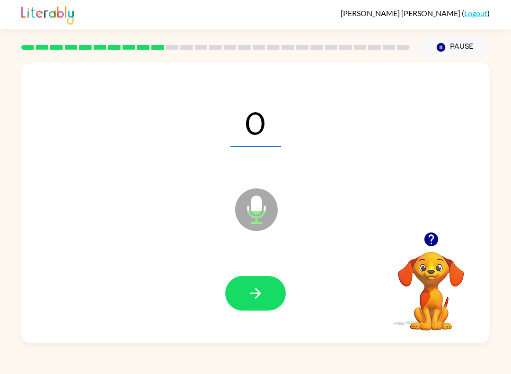
click at [266, 289] on button "button" at bounding box center [255, 293] width 61 height 35
click at [252, 296] on icon "button" at bounding box center [256, 293] width 17 height 17
click at [458, 46] on button "Pause Pause" at bounding box center [455, 47] width 69 height 22
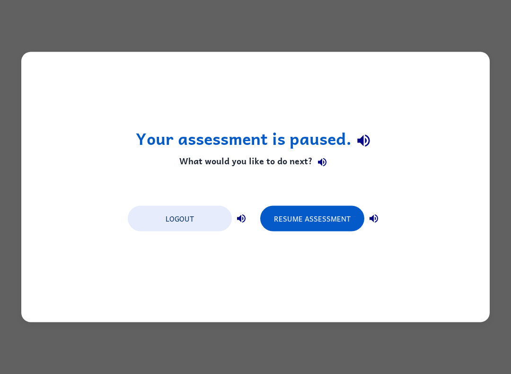
click at [327, 216] on button "Resume Assessment" at bounding box center [312, 219] width 104 height 26
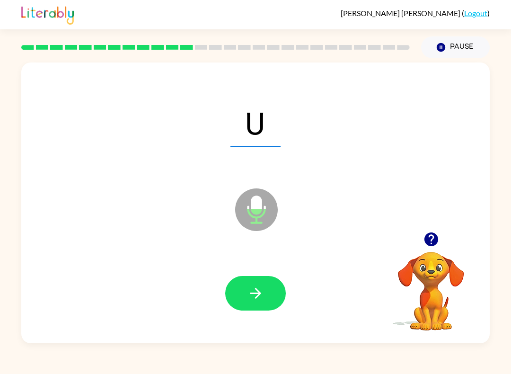
click at [271, 297] on button "button" at bounding box center [255, 293] width 61 height 35
click at [266, 297] on button "button" at bounding box center [255, 293] width 61 height 35
click at [254, 290] on icon "button" at bounding box center [256, 293] width 17 height 17
click at [268, 294] on button "button" at bounding box center [255, 293] width 61 height 35
click at [262, 291] on icon "button" at bounding box center [256, 293] width 17 height 17
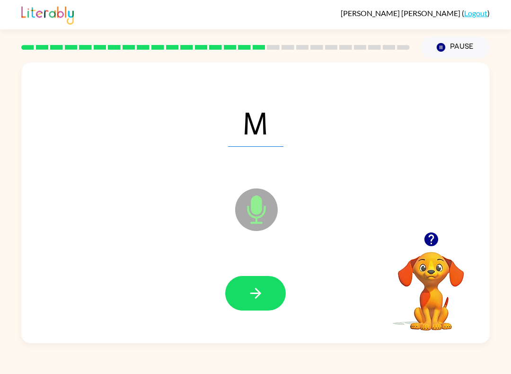
click at [258, 300] on icon "button" at bounding box center [256, 293] width 17 height 17
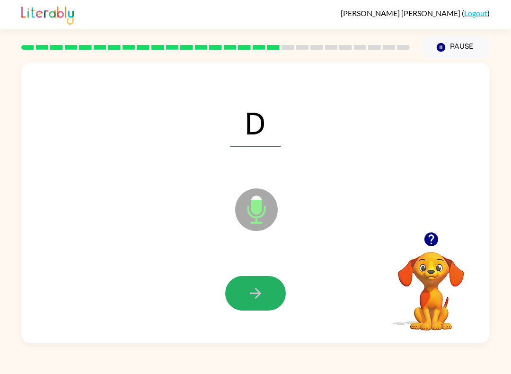
click at [264, 290] on icon "button" at bounding box center [256, 293] width 17 height 17
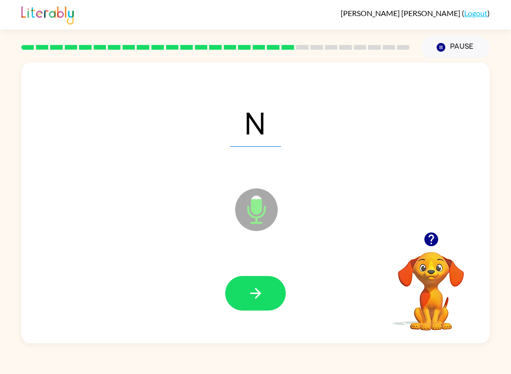
click at [261, 292] on icon "button" at bounding box center [256, 293] width 17 height 17
click at [262, 291] on icon "button" at bounding box center [256, 293] width 17 height 17
click at [261, 288] on icon "button" at bounding box center [256, 293] width 17 height 17
click at [261, 291] on icon "button" at bounding box center [256, 293] width 17 height 17
click at [270, 301] on button "button" at bounding box center [255, 293] width 61 height 35
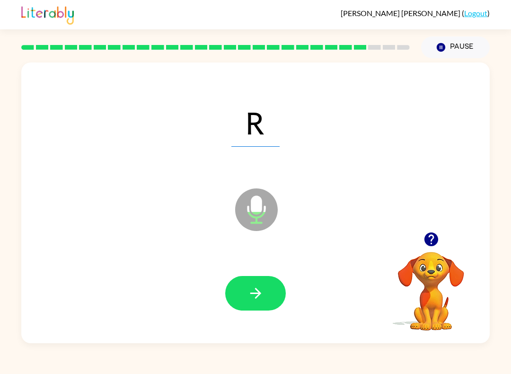
click at [273, 299] on button "button" at bounding box center [255, 293] width 61 height 35
click at [269, 295] on button "button" at bounding box center [255, 293] width 61 height 35
click at [274, 296] on button "button" at bounding box center [255, 293] width 61 height 35
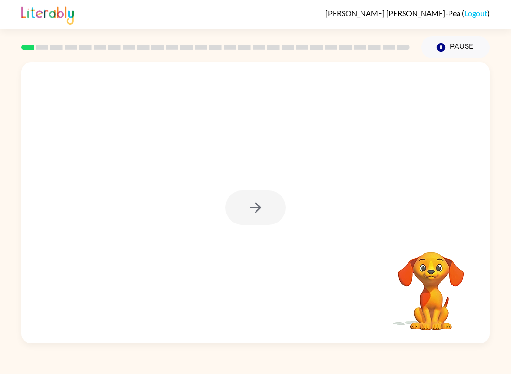
click at [16, 339] on div "Your browser must support playing .mp4 files to use Literably. Please try using…" at bounding box center [255, 200] width 511 height 285
click at [249, 196] on button "button" at bounding box center [255, 207] width 61 height 35
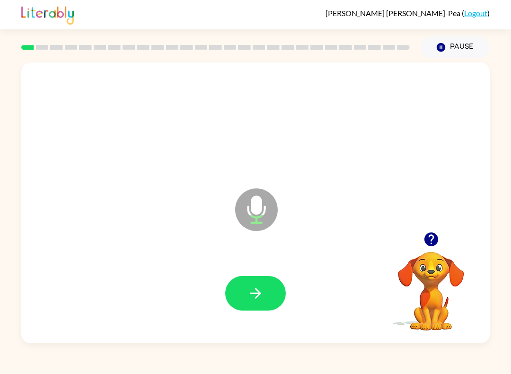
click at [262, 288] on icon "button" at bounding box center [256, 293] width 17 height 17
click at [253, 279] on button "button" at bounding box center [255, 293] width 61 height 35
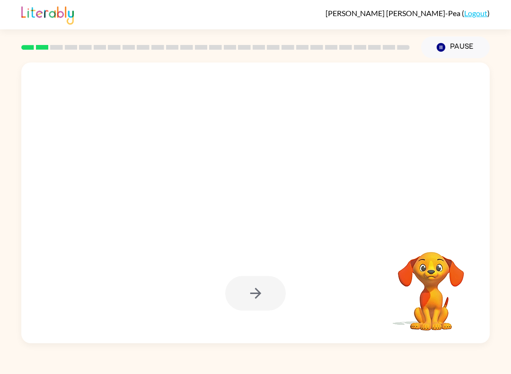
click at [456, 44] on button "Pause Pause" at bounding box center [455, 47] width 69 height 22
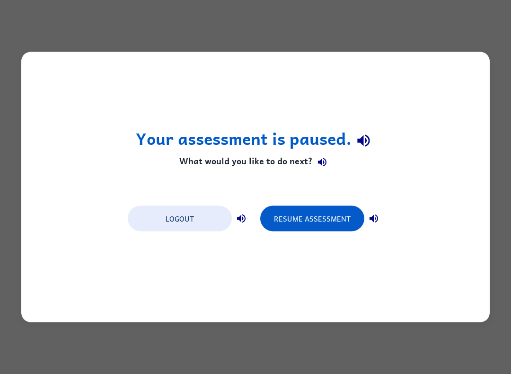
click at [312, 228] on button "Resume Assessment" at bounding box center [312, 219] width 104 height 26
click at [314, 223] on button "Resume Assessment" at bounding box center [312, 219] width 104 height 26
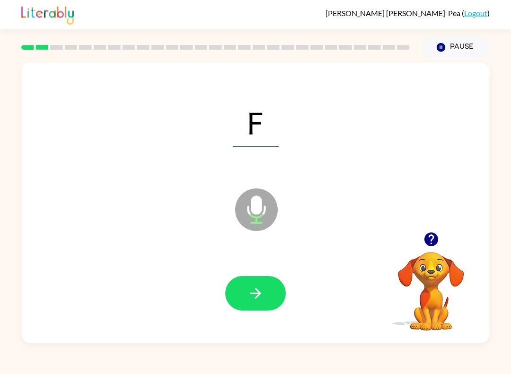
click at [249, 289] on icon "button" at bounding box center [256, 293] width 17 height 17
click at [256, 292] on icon "button" at bounding box center [256, 293] width 17 height 17
click at [254, 297] on icon "button" at bounding box center [256, 293] width 17 height 17
click at [263, 286] on icon "button" at bounding box center [256, 293] width 17 height 17
click at [253, 294] on icon "button" at bounding box center [255, 293] width 11 height 11
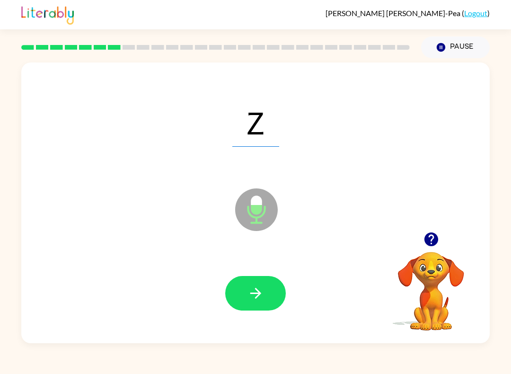
click at [245, 296] on button "button" at bounding box center [255, 293] width 61 height 35
click at [250, 297] on icon "button" at bounding box center [256, 293] width 17 height 17
click at [244, 291] on button "button" at bounding box center [255, 293] width 61 height 35
click at [249, 293] on icon "button" at bounding box center [256, 293] width 17 height 17
click at [242, 288] on button "button" at bounding box center [255, 293] width 61 height 35
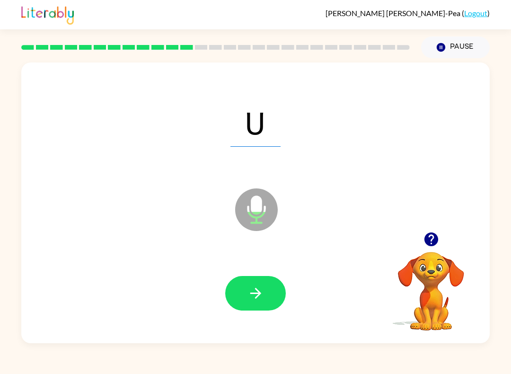
click at [252, 294] on icon "button" at bounding box center [255, 293] width 11 height 11
click at [250, 290] on icon "button" at bounding box center [256, 293] width 17 height 17
click at [252, 287] on icon "button" at bounding box center [256, 293] width 17 height 17
click at [258, 294] on icon "button" at bounding box center [255, 293] width 11 height 11
click at [260, 295] on icon "button" at bounding box center [255, 293] width 11 height 11
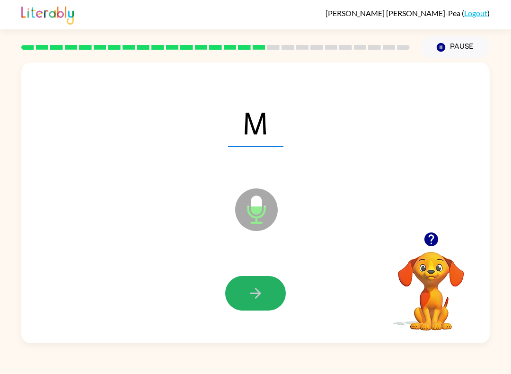
click at [252, 292] on icon "button" at bounding box center [256, 293] width 17 height 17
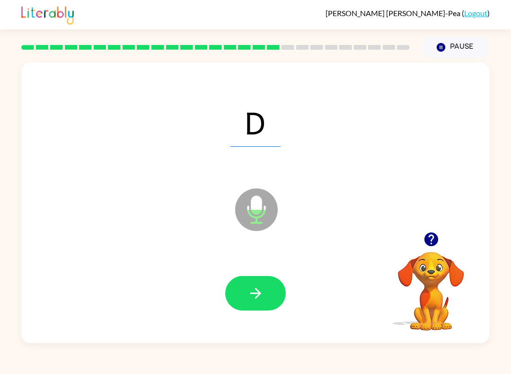
click at [274, 301] on button "button" at bounding box center [255, 293] width 61 height 35
click at [258, 293] on icon "button" at bounding box center [256, 293] width 17 height 17
click at [259, 289] on icon "button" at bounding box center [256, 293] width 17 height 17
click at [263, 287] on icon "button" at bounding box center [256, 293] width 17 height 17
click at [255, 292] on icon "button" at bounding box center [256, 293] width 17 height 17
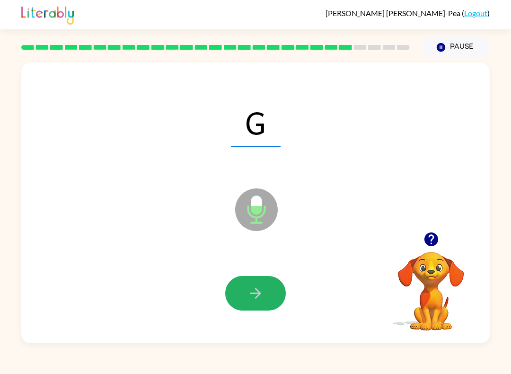
click at [272, 290] on button "button" at bounding box center [255, 293] width 61 height 35
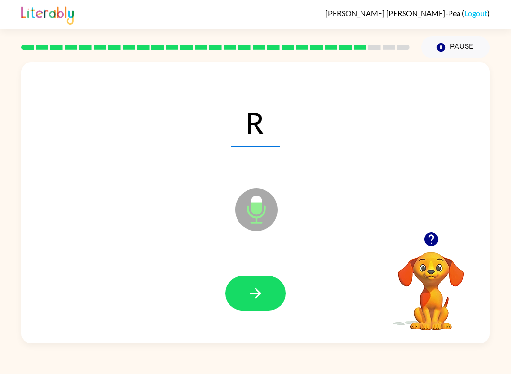
click at [255, 289] on icon "button" at bounding box center [255, 293] width 11 height 11
click at [258, 294] on icon "button" at bounding box center [255, 293] width 11 height 11
click at [261, 293] on icon "button" at bounding box center [256, 293] width 17 height 17
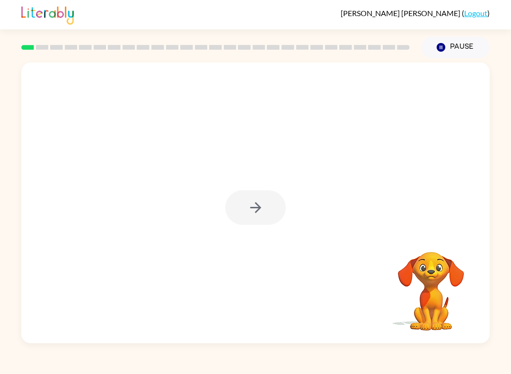
click at [241, 218] on div at bounding box center [255, 207] width 61 height 35
click at [246, 200] on button "button" at bounding box center [255, 207] width 61 height 35
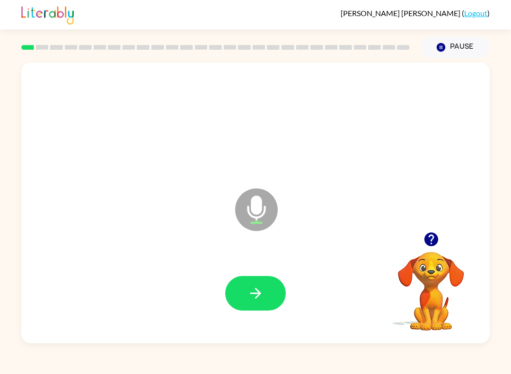
click at [257, 296] on icon "button" at bounding box center [256, 293] width 17 height 17
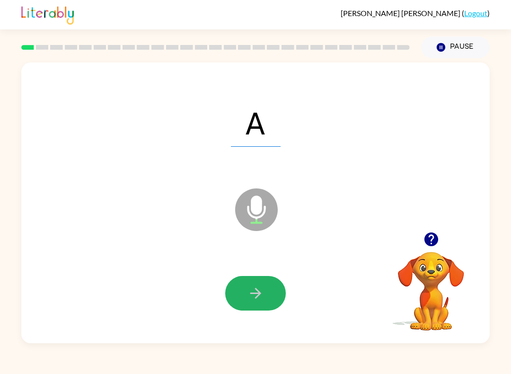
click at [241, 287] on button "button" at bounding box center [255, 293] width 61 height 35
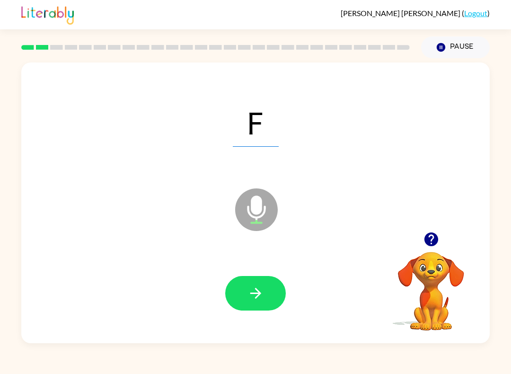
click at [245, 293] on button "button" at bounding box center [255, 293] width 61 height 35
click at [245, 292] on div at bounding box center [255, 293] width 61 height 35
click at [292, 303] on div at bounding box center [256, 293] width 450 height 81
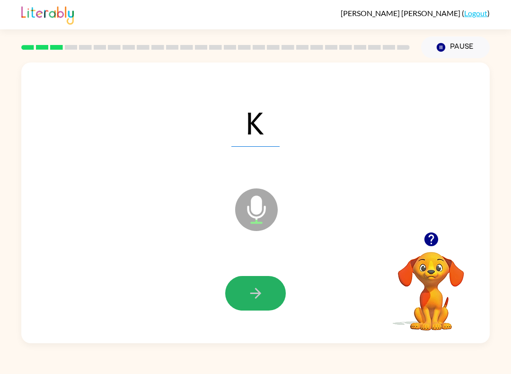
click at [258, 287] on icon "button" at bounding box center [256, 293] width 17 height 17
click at [252, 292] on icon "button" at bounding box center [256, 293] width 17 height 17
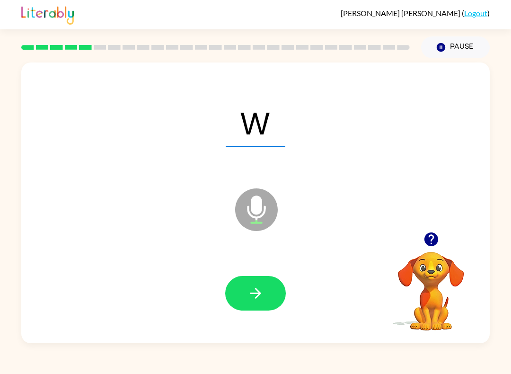
click at [255, 288] on icon "button" at bounding box center [256, 293] width 17 height 17
click at [262, 296] on icon "button" at bounding box center [256, 293] width 17 height 17
click at [266, 290] on button "button" at bounding box center [255, 293] width 61 height 35
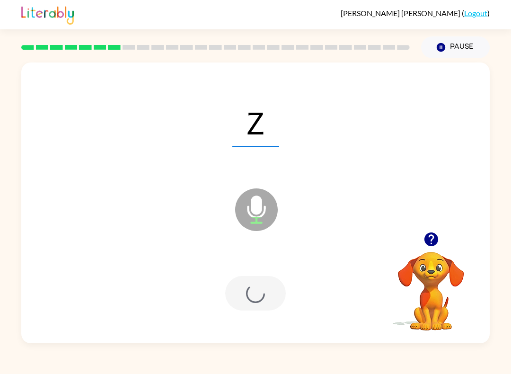
click at [266, 289] on div at bounding box center [255, 293] width 61 height 35
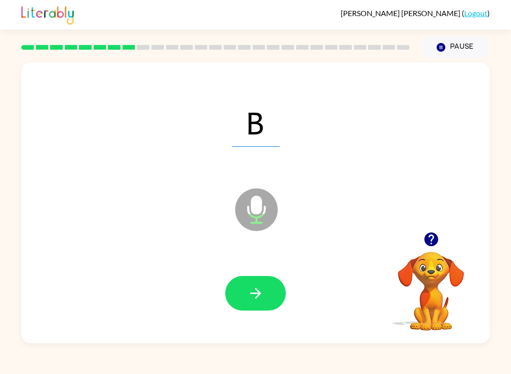
click at [252, 280] on button "button" at bounding box center [255, 293] width 61 height 35
click at [254, 287] on icon "button" at bounding box center [256, 293] width 17 height 17
click at [244, 282] on button "button" at bounding box center [255, 293] width 61 height 35
click at [250, 289] on icon "button" at bounding box center [256, 293] width 17 height 17
click at [248, 280] on button "button" at bounding box center [255, 293] width 61 height 35
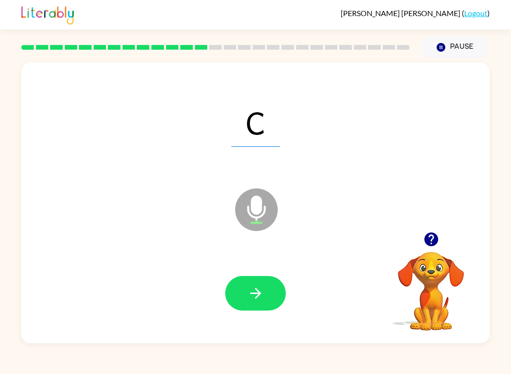
click at [250, 301] on icon "button" at bounding box center [256, 293] width 17 height 17
click at [284, 297] on button "button" at bounding box center [255, 293] width 61 height 35
click at [235, 308] on button "button" at bounding box center [255, 293] width 61 height 35
click at [266, 294] on button "button" at bounding box center [255, 293] width 61 height 35
click at [243, 270] on div at bounding box center [256, 293] width 450 height 81
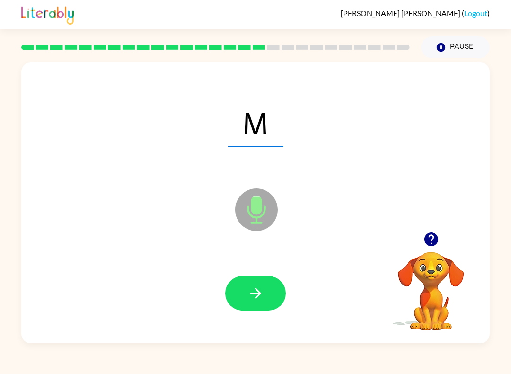
click at [249, 288] on icon "button" at bounding box center [256, 293] width 17 height 17
click at [261, 291] on icon "button" at bounding box center [256, 293] width 17 height 17
click at [457, 46] on button "Pause Pause" at bounding box center [455, 47] width 69 height 22
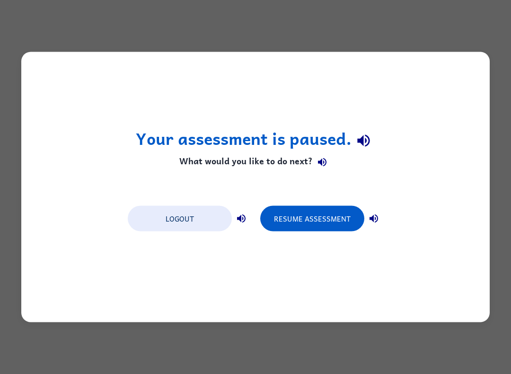
click at [322, 219] on button "Resume Assessment" at bounding box center [312, 219] width 104 height 26
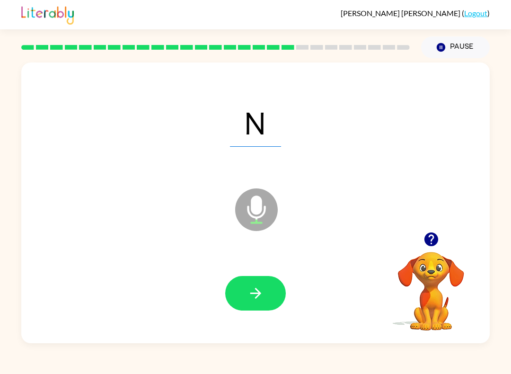
click at [267, 295] on button "button" at bounding box center [255, 293] width 61 height 35
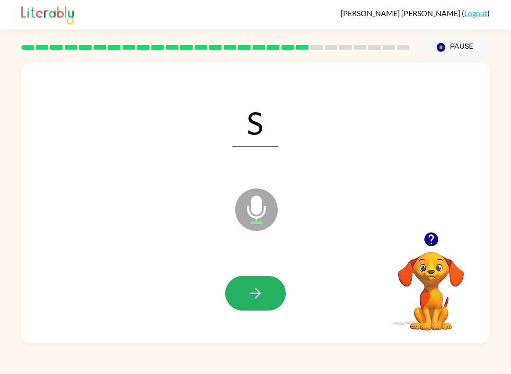
click at [254, 283] on button "button" at bounding box center [255, 293] width 61 height 35
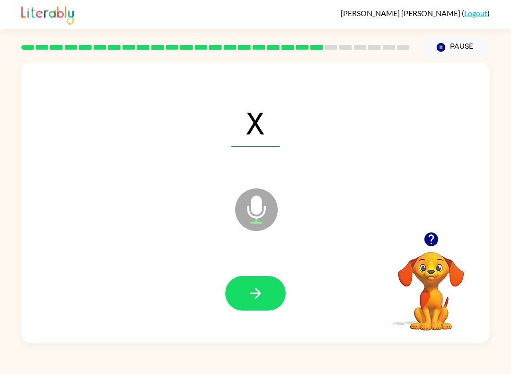
click at [246, 290] on button "button" at bounding box center [255, 293] width 61 height 35
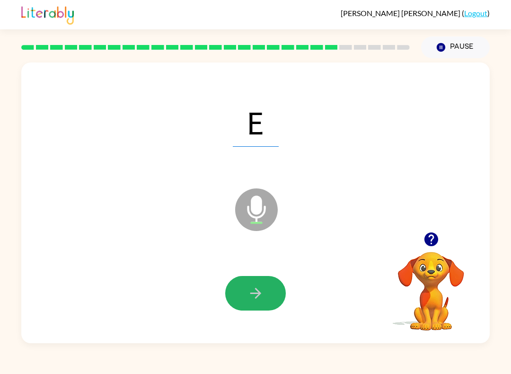
click at [253, 296] on icon "button" at bounding box center [256, 293] width 17 height 17
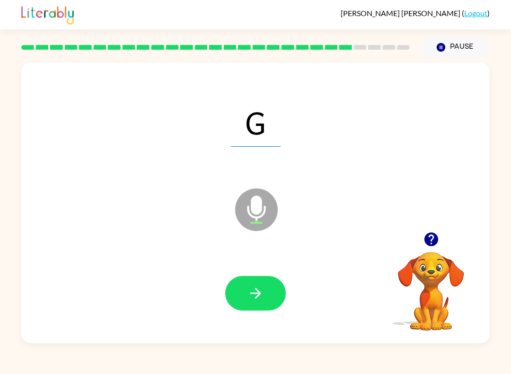
click at [256, 295] on icon "button" at bounding box center [256, 293] width 17 height 17
click at [241, 291] on button "button" at bounding box center [255, 293] width 61 height 35
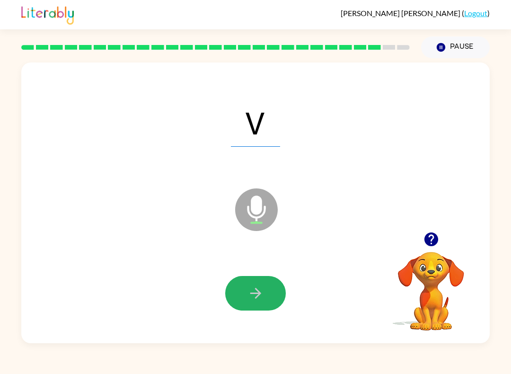
click at [237, 282] on button "button" at bounding box center [255, 293] width 61 height 35
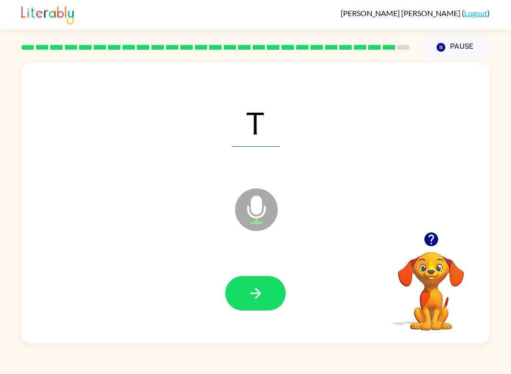
click at [252, 285] on button "button" at bounding box center [255, 293] width 61 height 35
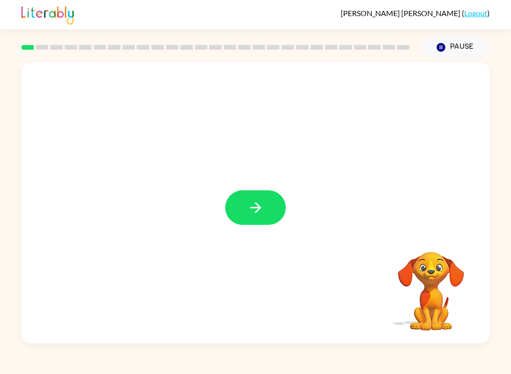
click at [256, 201] on icon "button" at bounding box center [256, 207] width 17 height 17
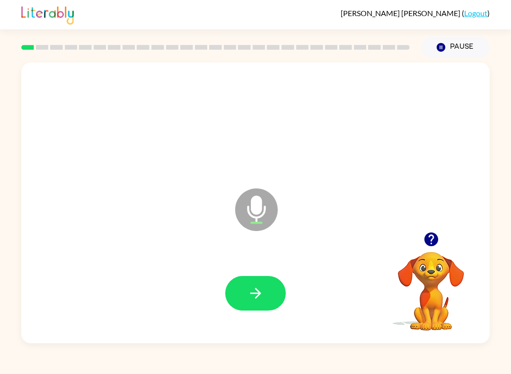
click at [241, 294] on button "button" at bounding box center [255, 293] width 61 height 35
click at [261, 297] on icon "button" at bounding box center [256, 293] width 17 height 17
click at [258, 289] on icon "button" at bounding box center [256, 293] width 17 height 17
click at [268, 295] on button "button" at bounding box center [255, 293] width 61 height 35
click at [279, 305] on button "button" at bounding box center [255, 293] width 61 height 35
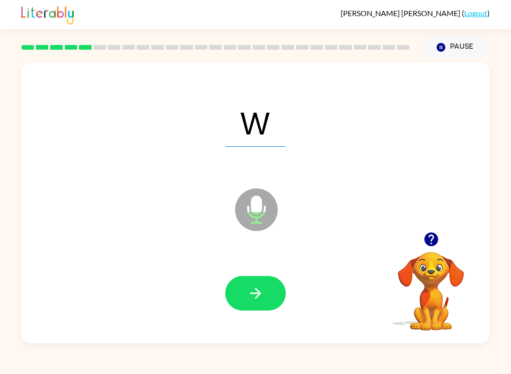
click at [263, 307] on button "button" at bounding box center [255, 293] width 61 height 35
click at [279, 283] on button "button" at bounding box center [255, 293] width 61 height 35
click at [256, 286] on icon "button" at bounding box center [256, 293] width 17 height 17
click at [261, 304] on button "button" at bounding box center [255, 293] width 61 height 35
click at [251, 311] on button "button" at bounding box center [255, 293] width 61 height 35
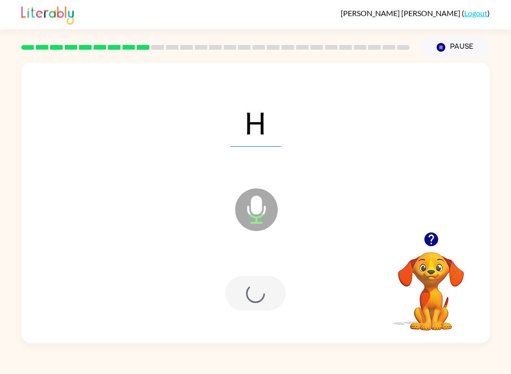
click at [262, 288] on div at bounding box center [255, 293] width 61 height 35
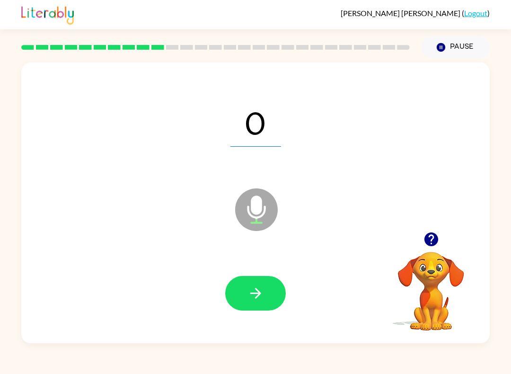
click at [252, 290] on icon "button" at bounding box center [256, 293] width 17 height 17
click at [249, 295] on icon "button" at bounding box center [256, 293] width 17 height 17
click at [260, 290] on icon "button" at bounding box center [256, 293] width 17 height 17
click at [250, 301] on icon "button" at bounding box center [256, 293] width 17 height 17
click at [240, 309] on button "button" at bounding box center [255, 293] width 61 height 35
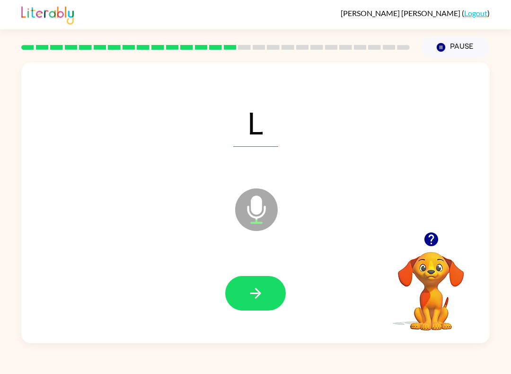
click at [258, 298] on icon "button" at bounding box center [256, 293] width 17 height 17
click at [261, 291] on icon "button" at bounding box center [256, 293] width 17 height 17
click at [267, 294] on button "button" at bounding box center [255, 293] width 61 height 35
click at [244, 277] on button "button" at bounding box center [255, 293] width 61 height 35
click at [254, 294] on icon "button" at bounding box center [255, 293] width 11 height 11
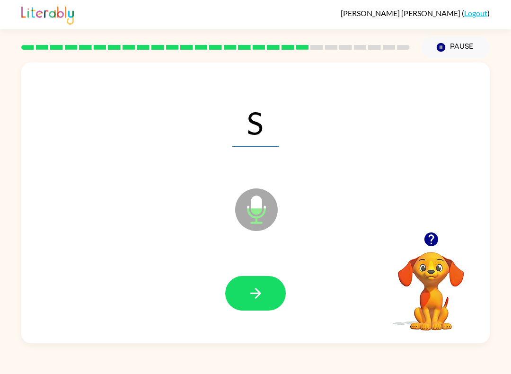
click at [246, 298] on button "button" at bounding box center [255, 293] width 61 height 35
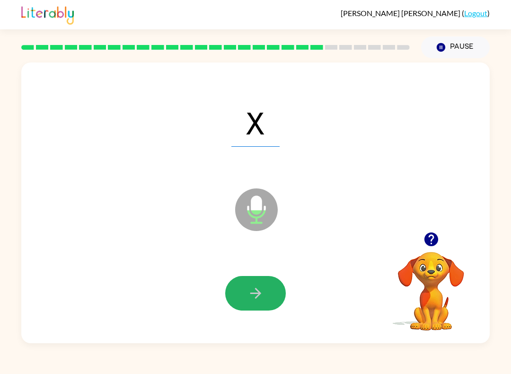
click at [250, 298] on icon "button" at bounding box center [256, 293] width 17 height 17
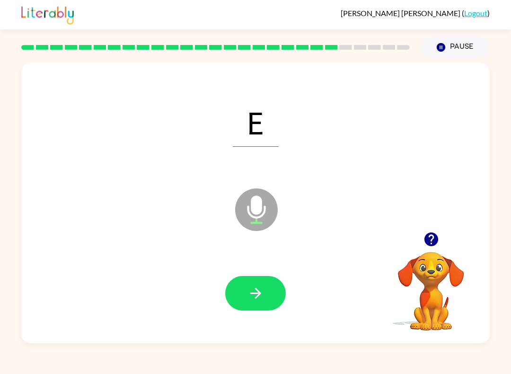
click at [252, 291] on icon "button" at bounding box center [256, 293] width 17 height 17
click at [238, 294] on button "button" at bounding box center [255, 293] width 61 height 35
click at [250, 295] on icon "button" at bounding box center [256, 293] width 17 height 17
click at [252, 269] on div at bounding box center [256, 293] width 450 height 81
click at [227, 300] on button "button" at bounding box center [255, 293] width 61 height 35
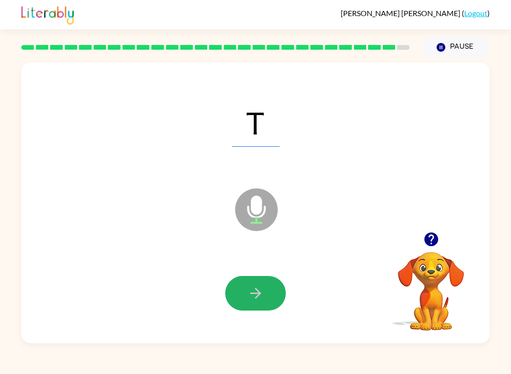
click at [248, 309] on button "button" at bounding box center [255, 293] width 61 height 35
